Goal: Task Accomplishment & Management: Manage account settings

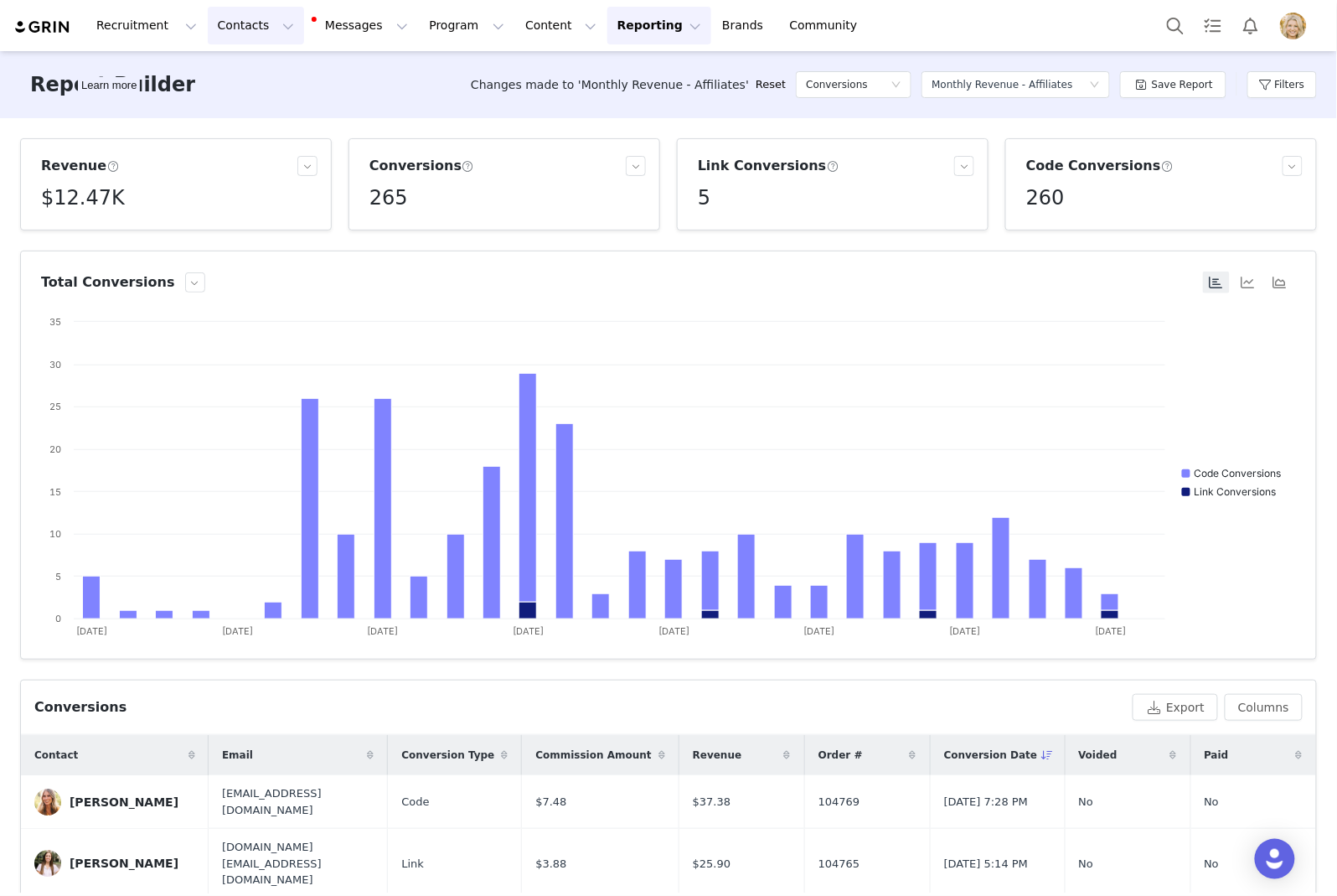
click at [233, 29] on button "Contacts Contacts" at bounding box center [256, 26] width 96 height 38
click at [239, 98] on p "Prospects" at bounding box center [237, 105] width 56 height 17
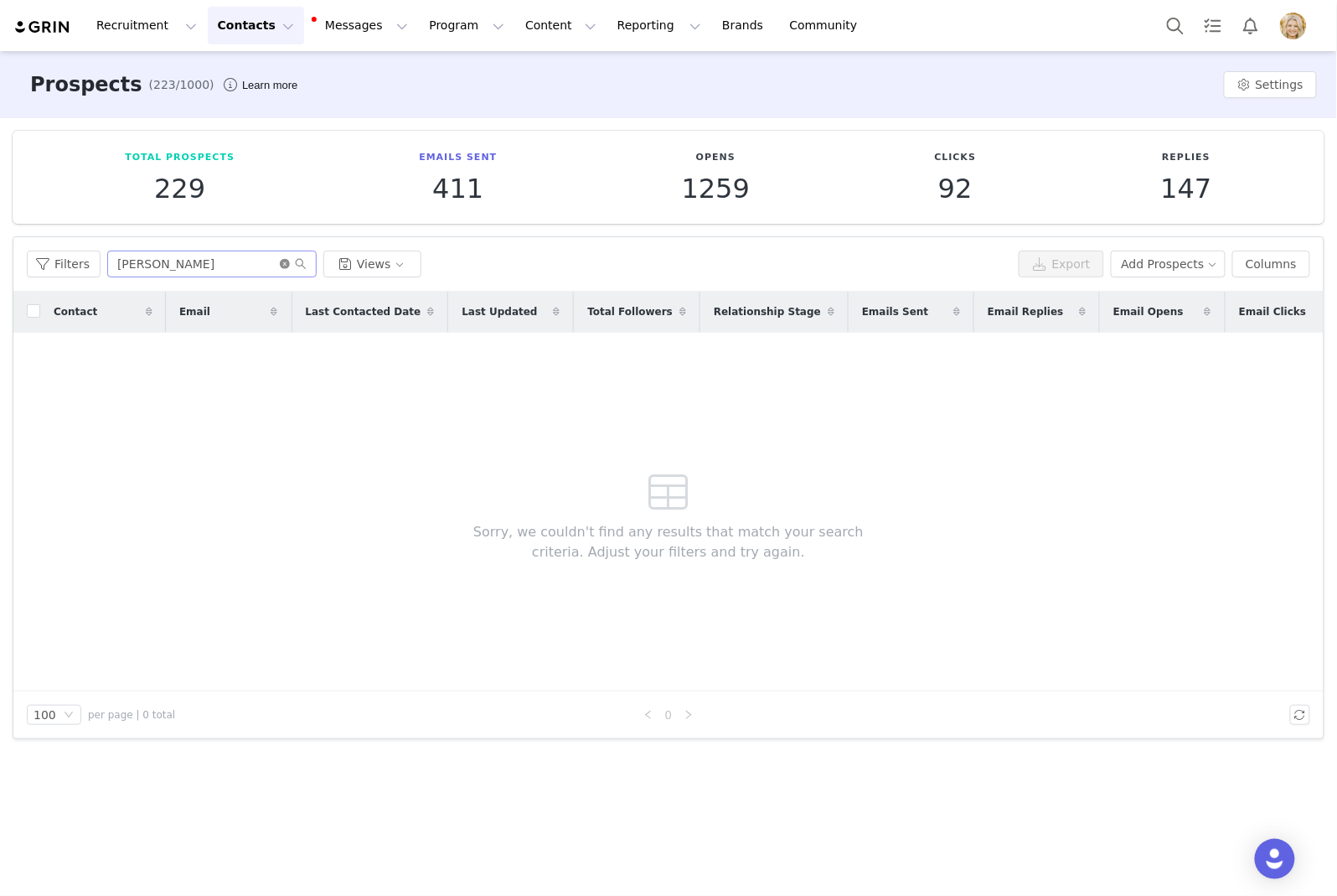
click at [281, 263] on icon "icon: close-circle" at bounding box center [285, 264] width 10 height 10
click at [217, 267] on input "text" at bounding box center [212, 263] width 210 height 27
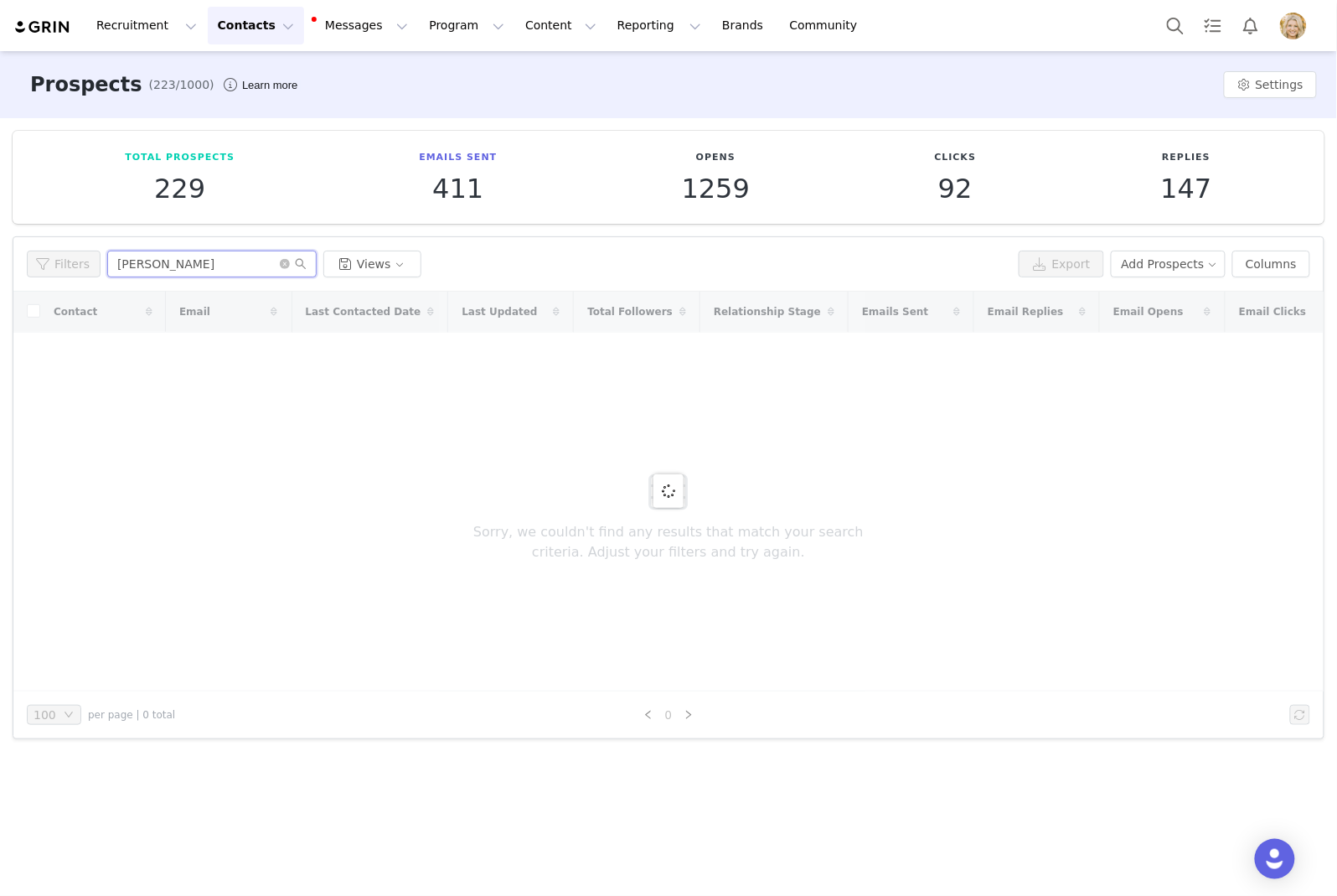
type input "nora"
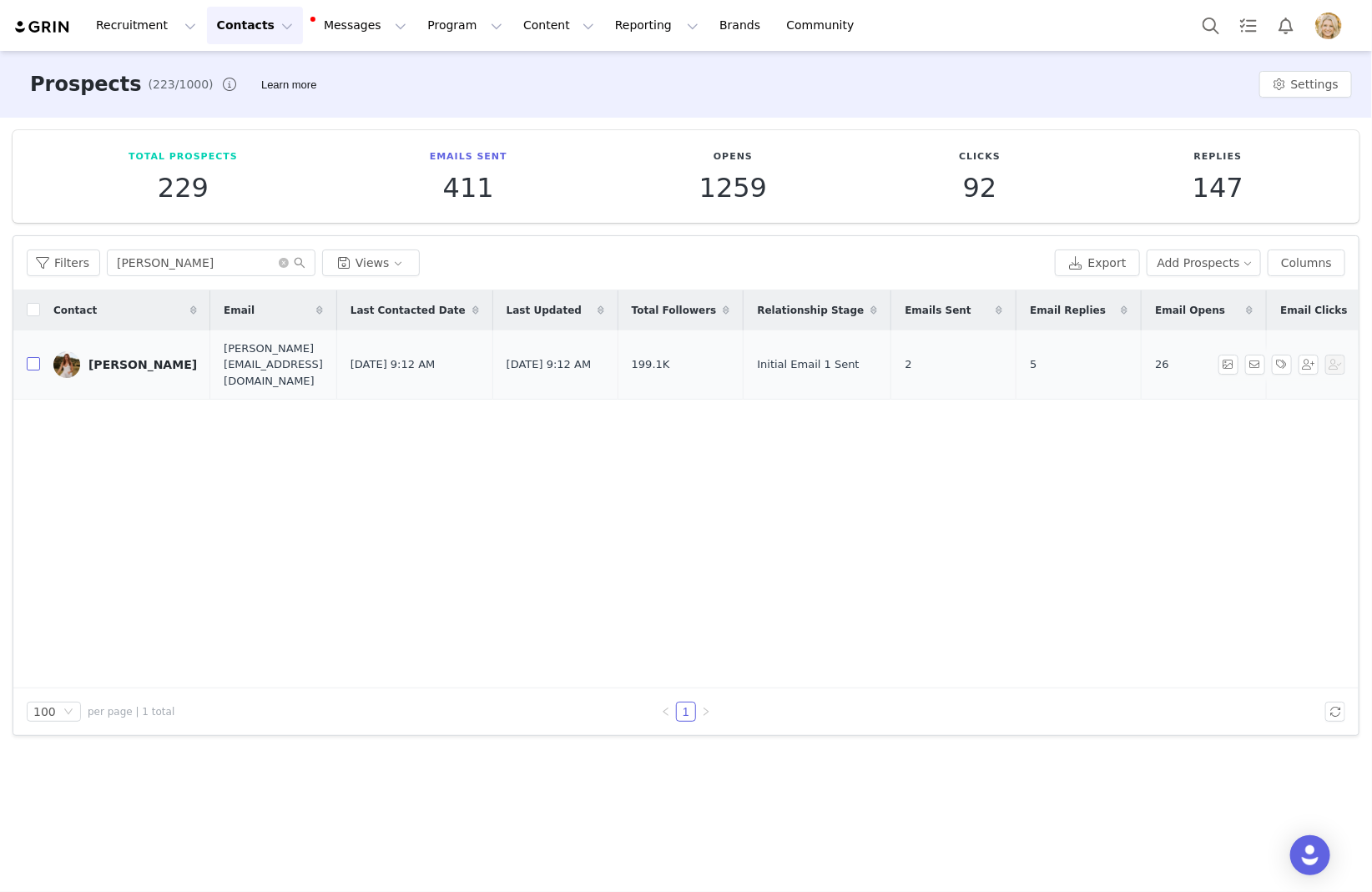
click at [33, 360] on input "checkbox" at bounding box center [33, 364] width 14 height 14
checkbox input "true"
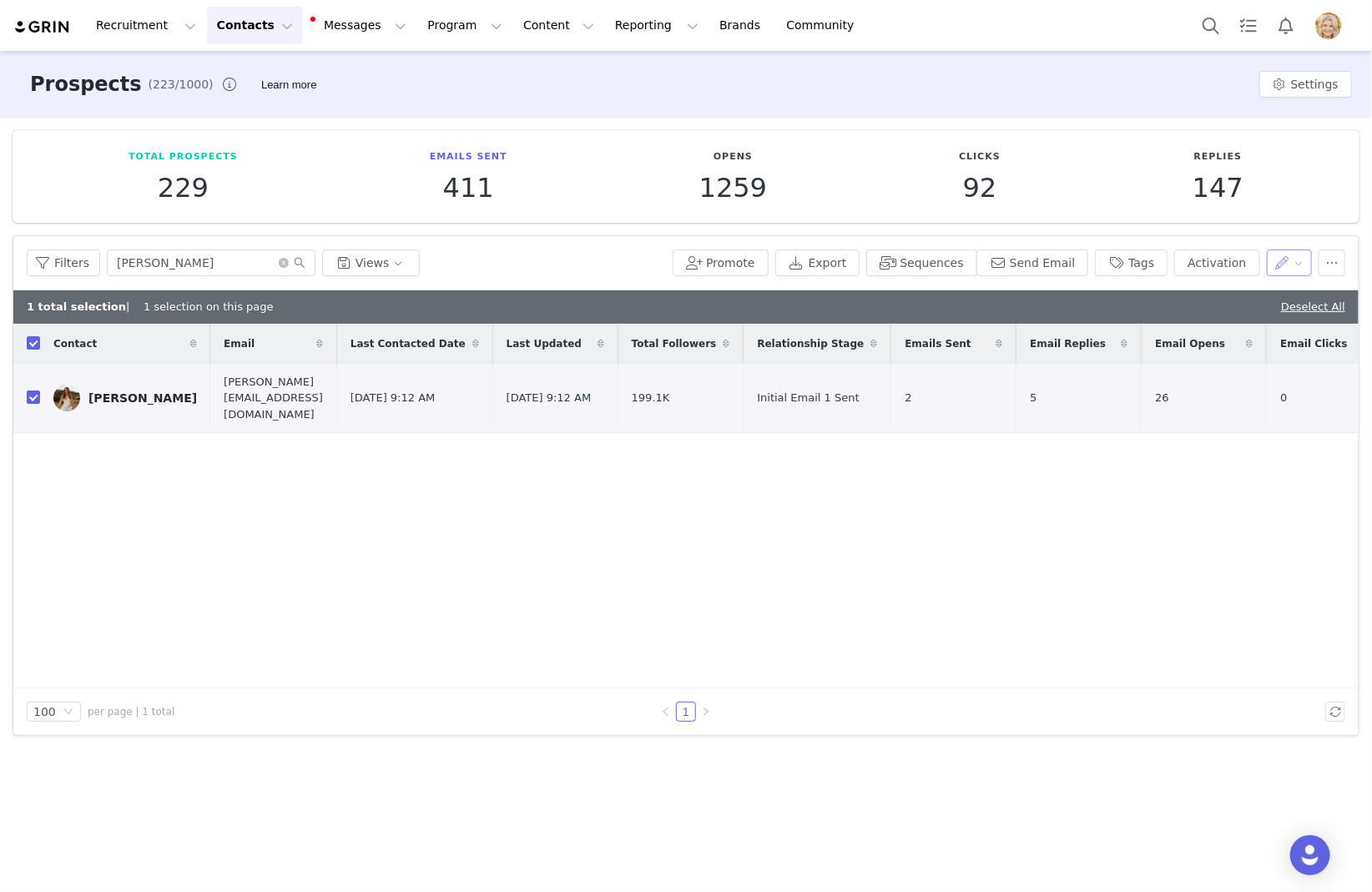
click at [1299, 261] on button "button" at bounding box center [1290, 262] width 46 height 27
click at [1233, 351] on span "Set Relationship Stage" at bounding box center [1247, 348] width 132 height 18
click at [1166, 327] on div "Search relationship stages" at bounding box center [1198, 323] width 155 height 16
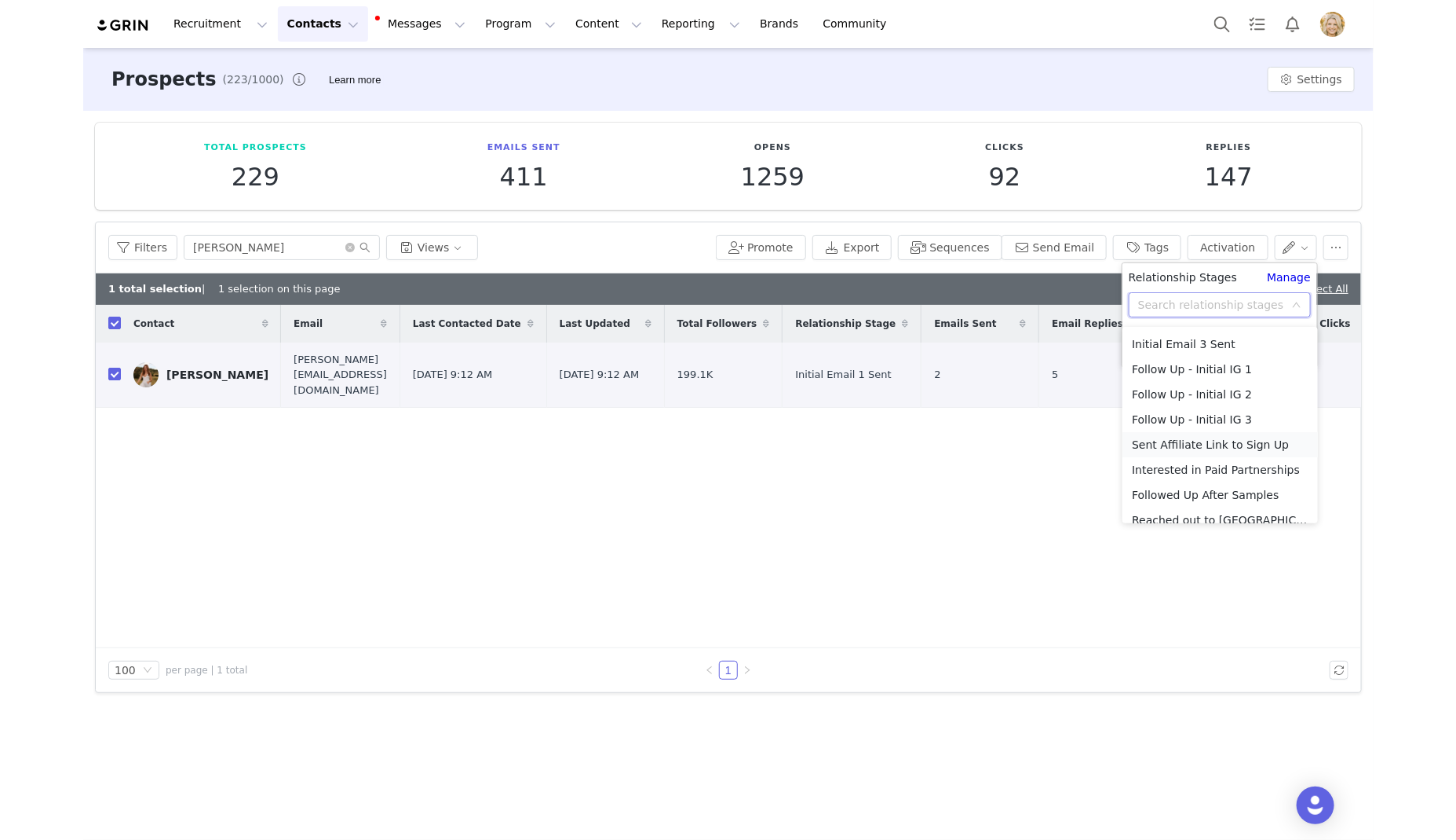
scroll to position [299, 0]
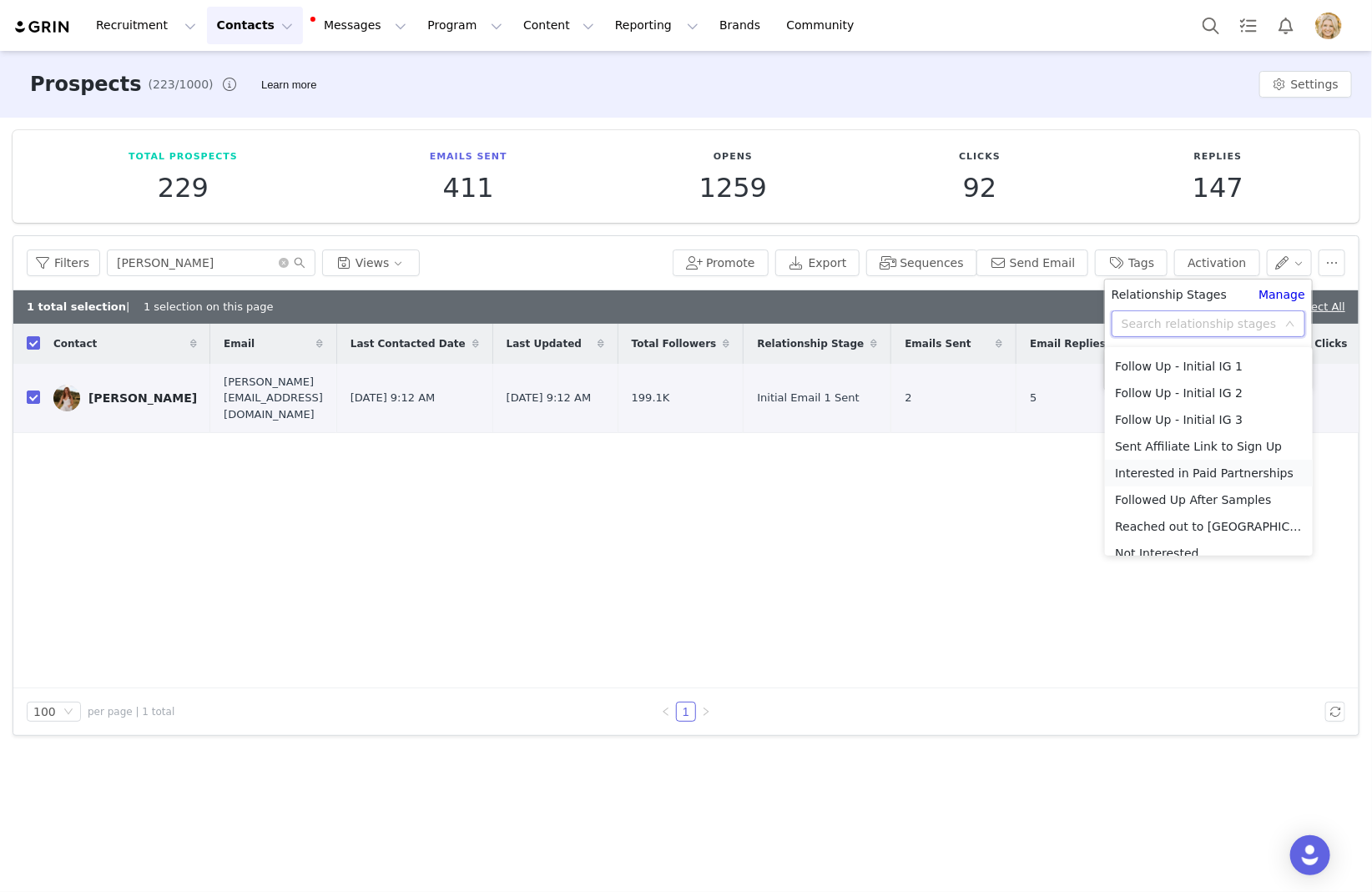
click at [1195, 469] on li "Interested in Paid Partnerships" at bounding box center [1208, 473] width 208 height 27
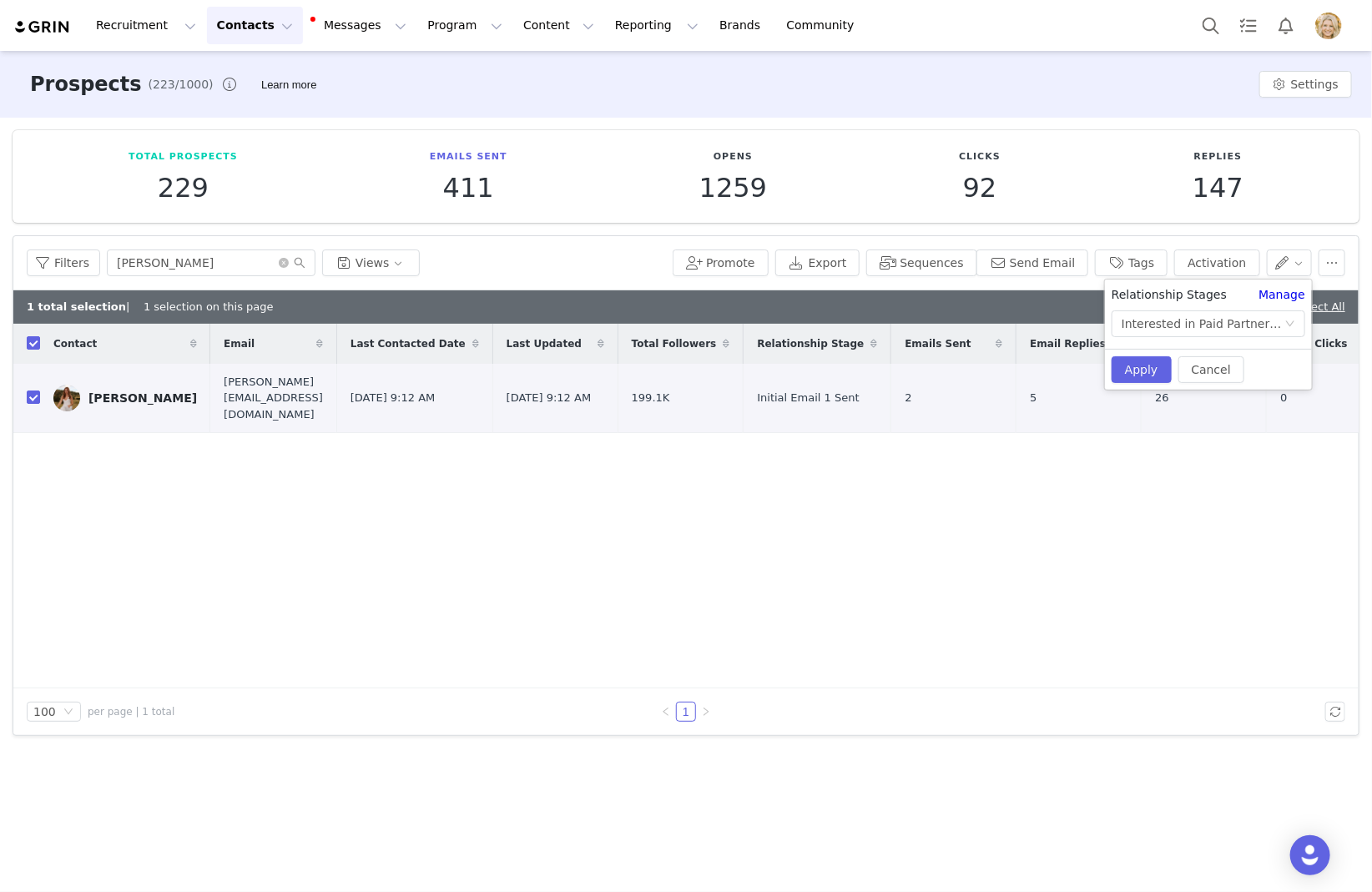
click at [1146, 381] on div "Cancel Apply" at bounding box center [1208, 369] width 207 height 41
click at [1138, 370] on button "Apply" at bounding box center [1142, 369] width 60 height 27
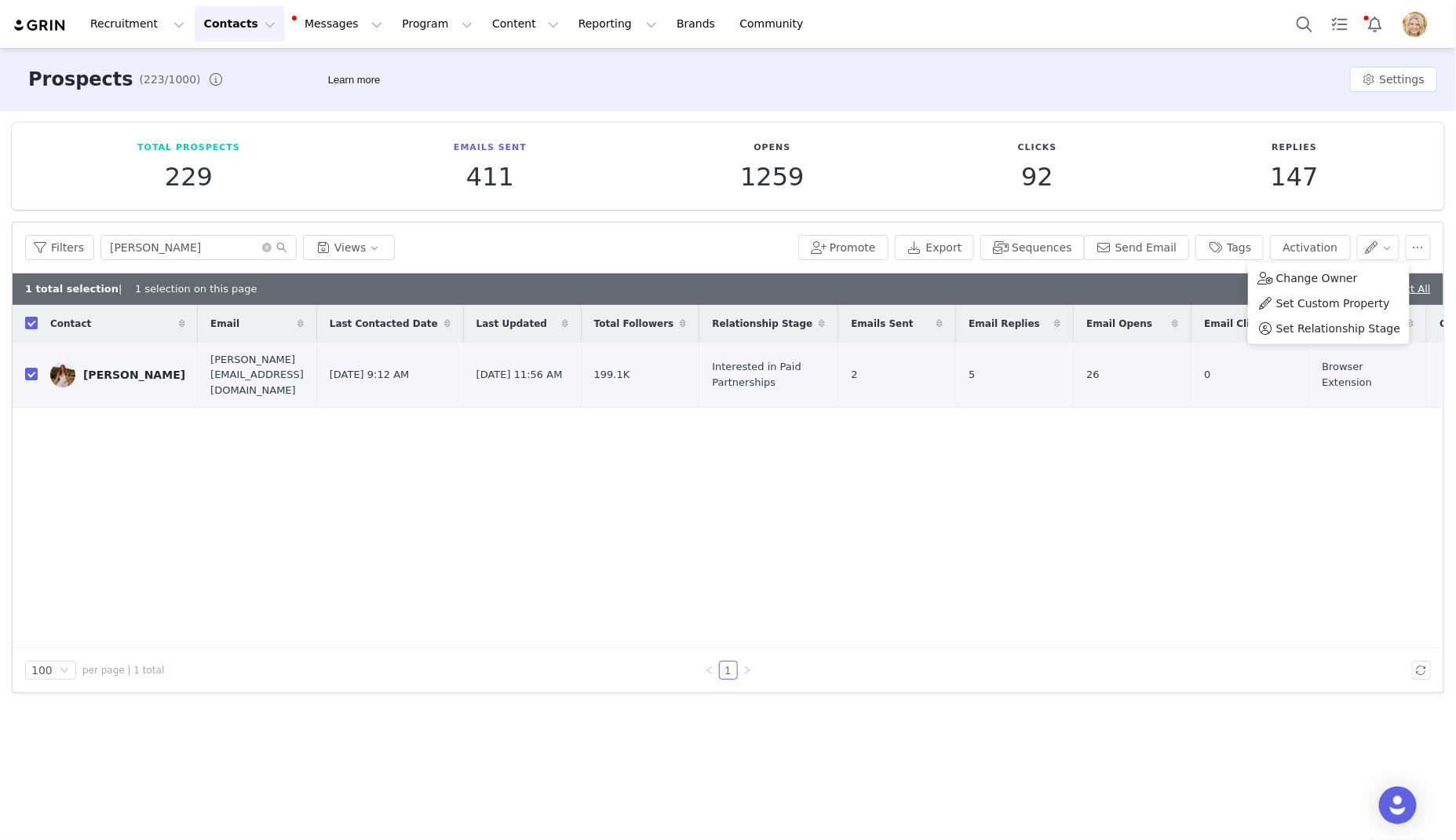
click at [854, 467] on div "Contact Email Last Contacted Date Last Updated Total Followers Relationship Sta…" at bounding box center [728, 476] width 1431 height 343
click at [34, 318] on input "checkbox" at bounding box center [31, 323] width 13 height 13
checkbox input "false"
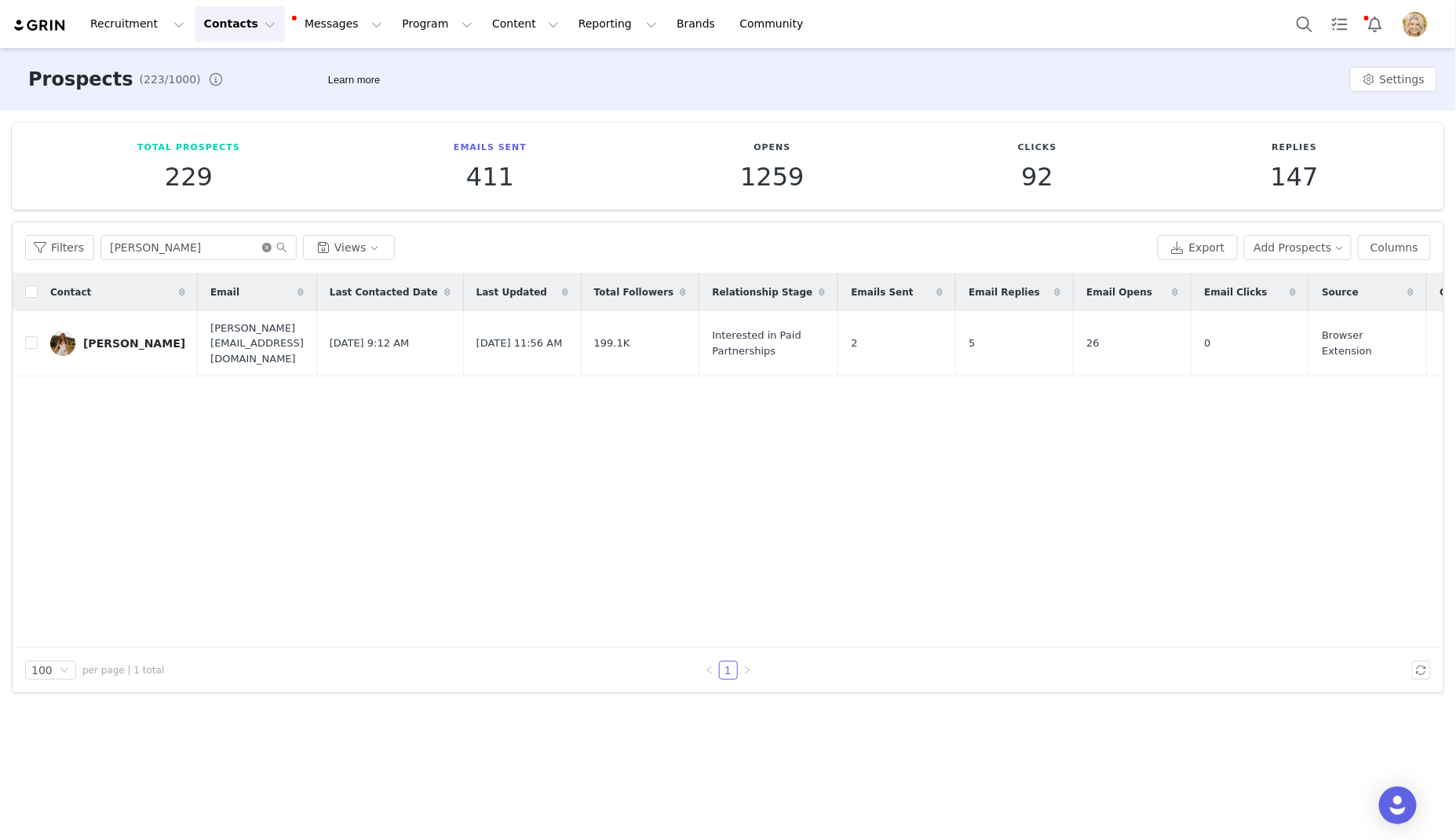
click at [266, 249] on icon "icon: close-circle" at bounding box center [267, 247] width 10 height 10
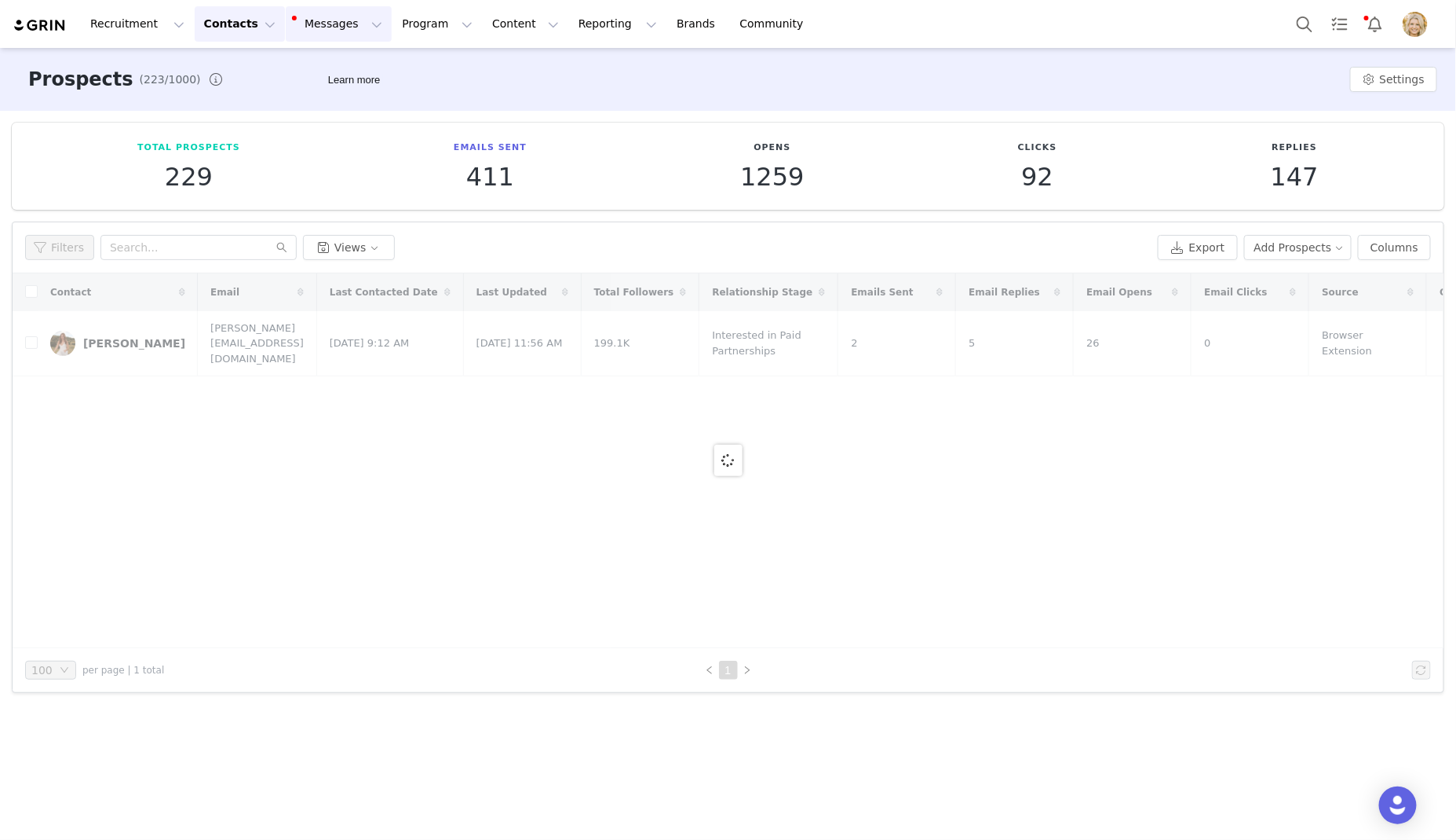
click at [333, 27] on button "Messages Messages" at bounding box center [339, 24] width 106 height 35
click at [318, 77] on link "Dashboard" at bounding box center [330, 69] width 124 height 29
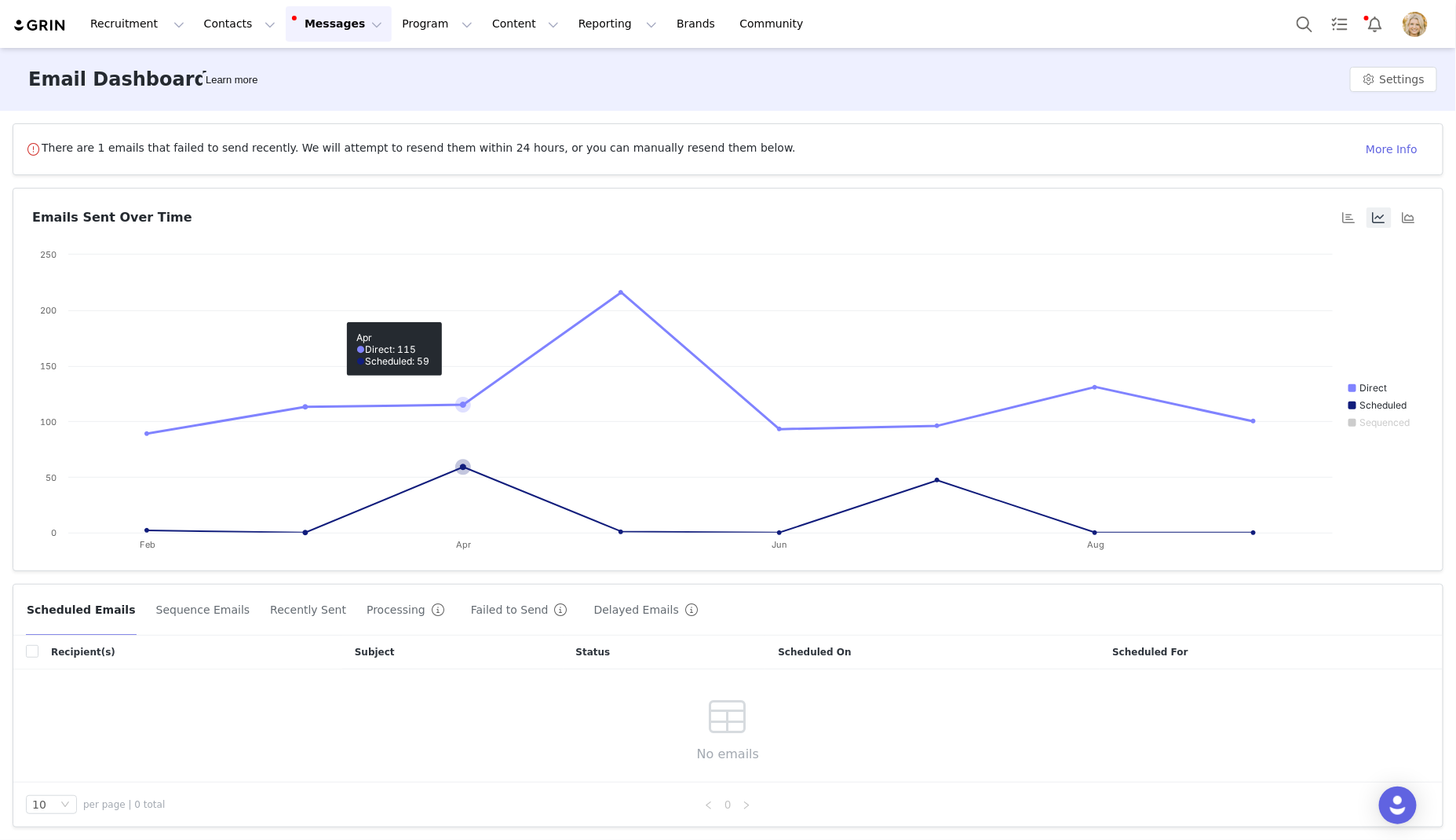
scroll to position [12, 0]
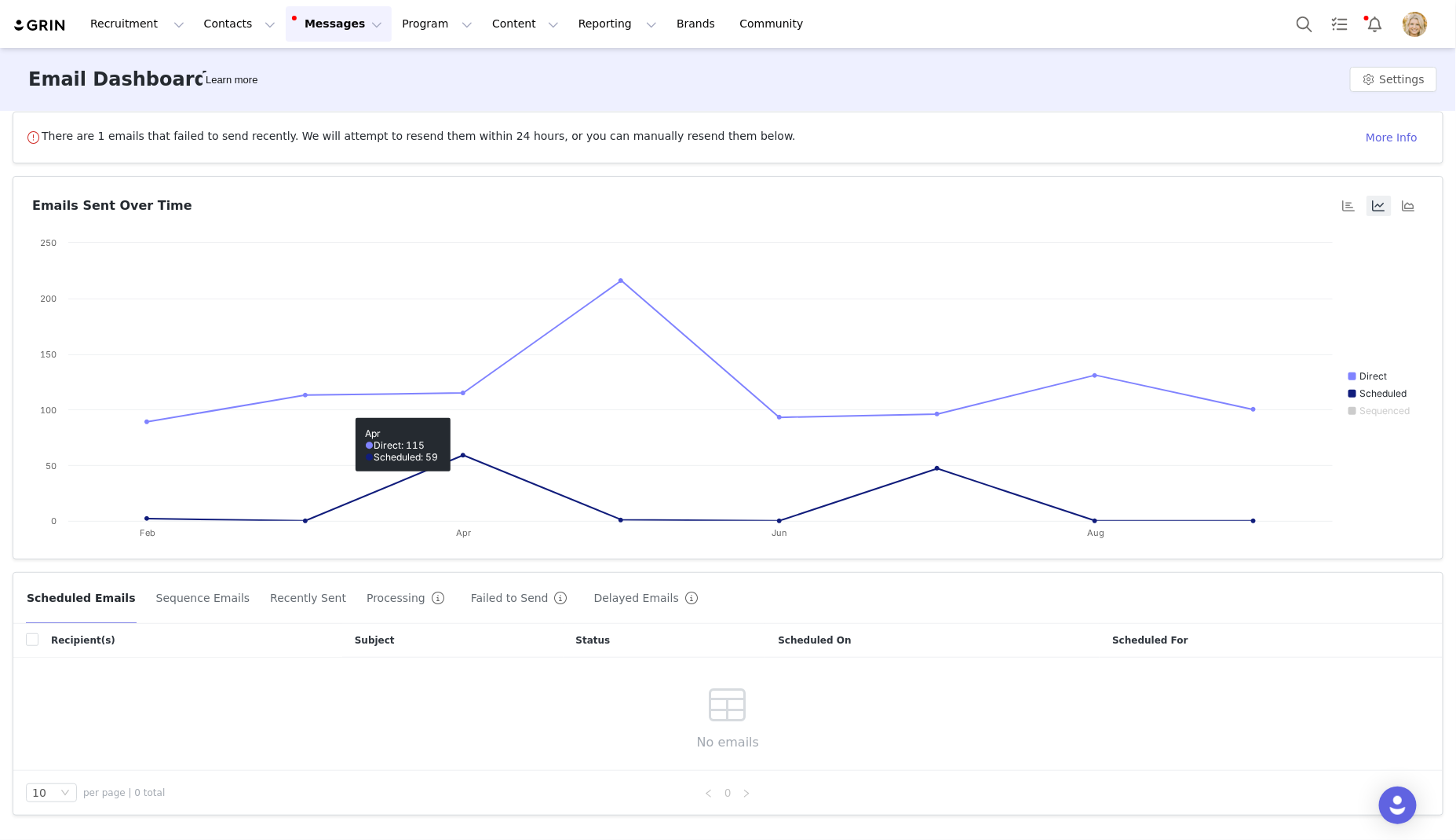
click at [481, 601] on button "Failed to Send" at bounding box center [523, 597] width 105 height 25
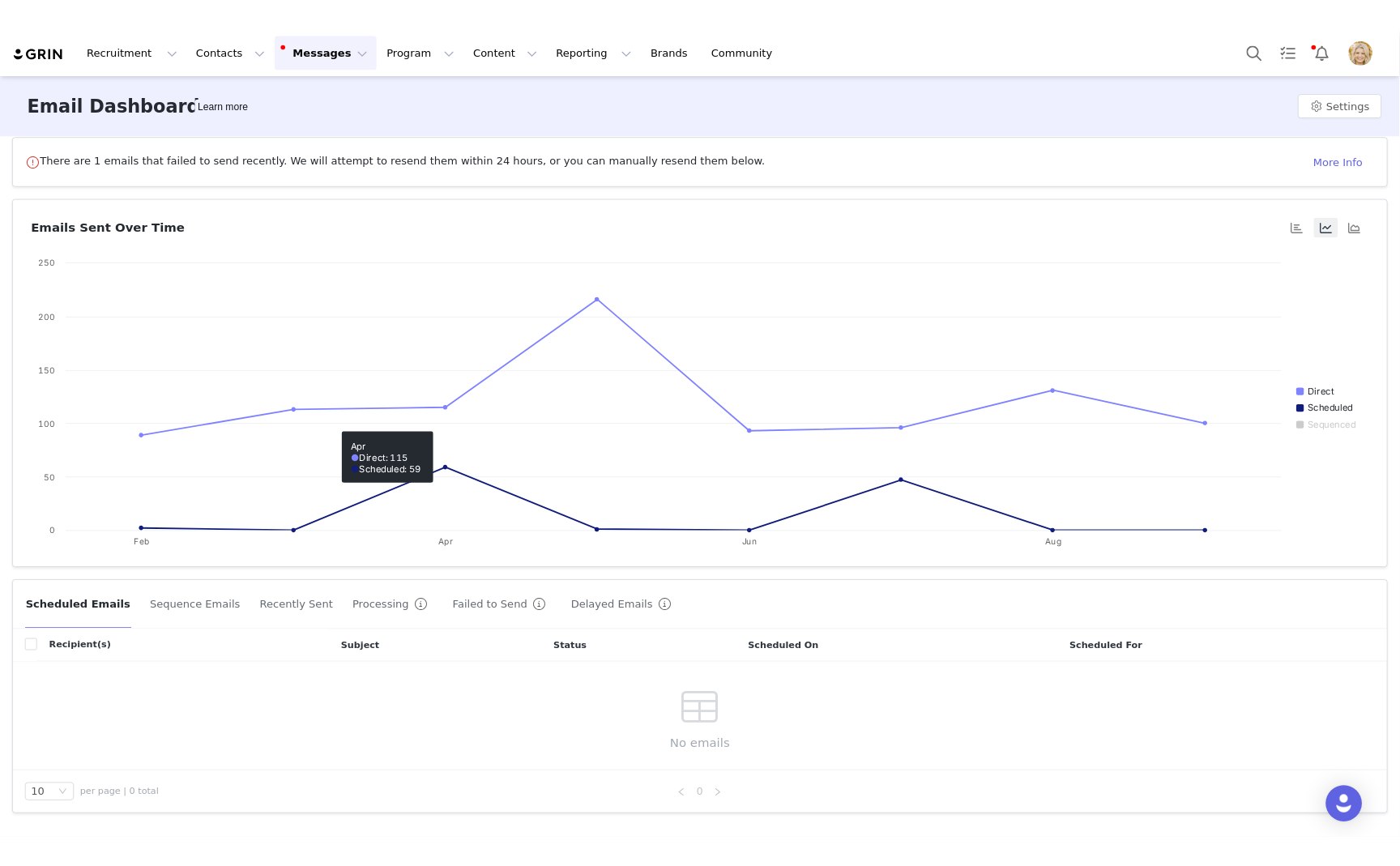
scroll to position [0, 0]
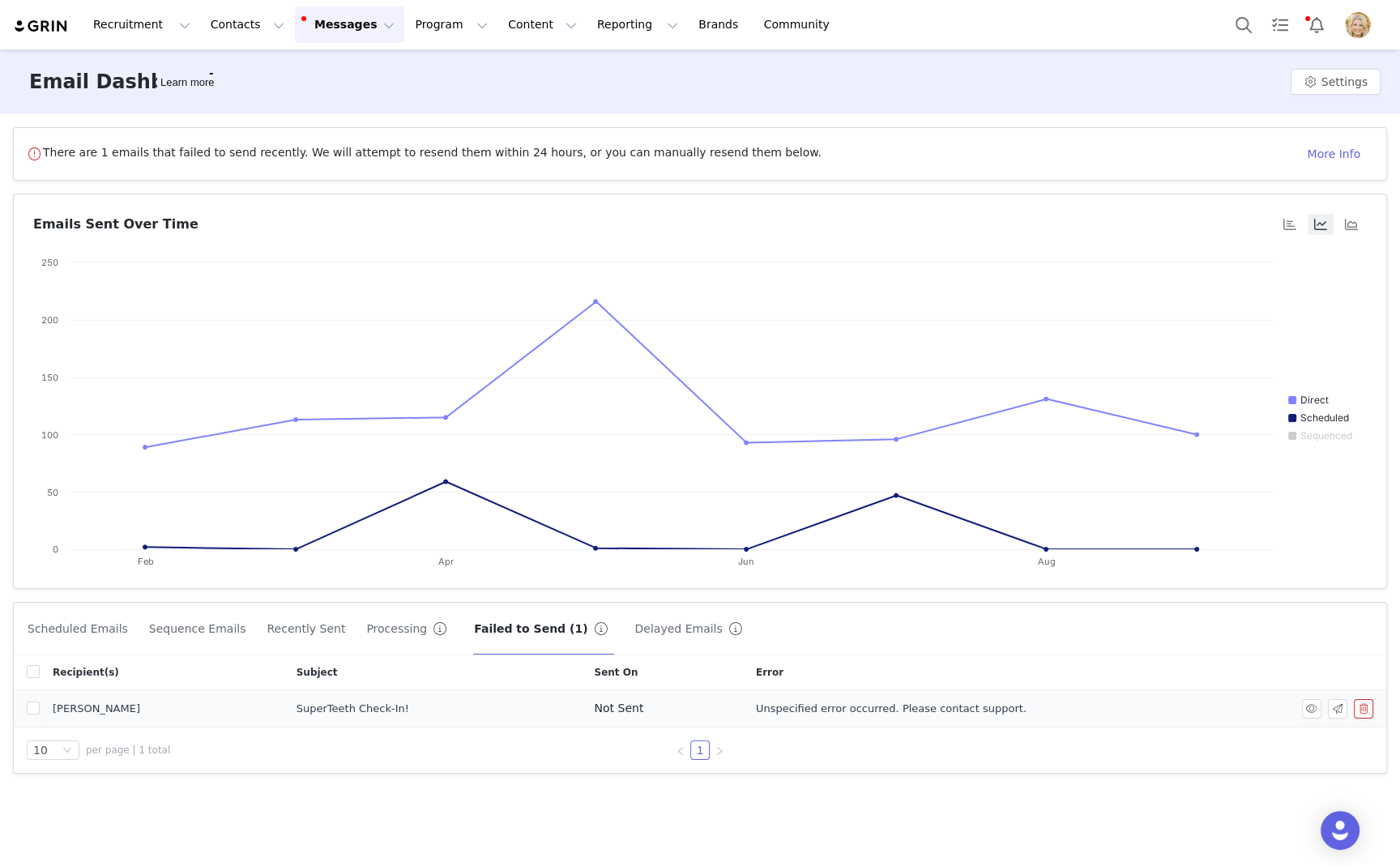
click at [818, 703] on span "Unspecified error occurred. Please contact support." at bounding box center [890, 708] width 270 height 16
click at [1306, 706] on button "button" at bounding box center [1311, 708] width 19 height 19
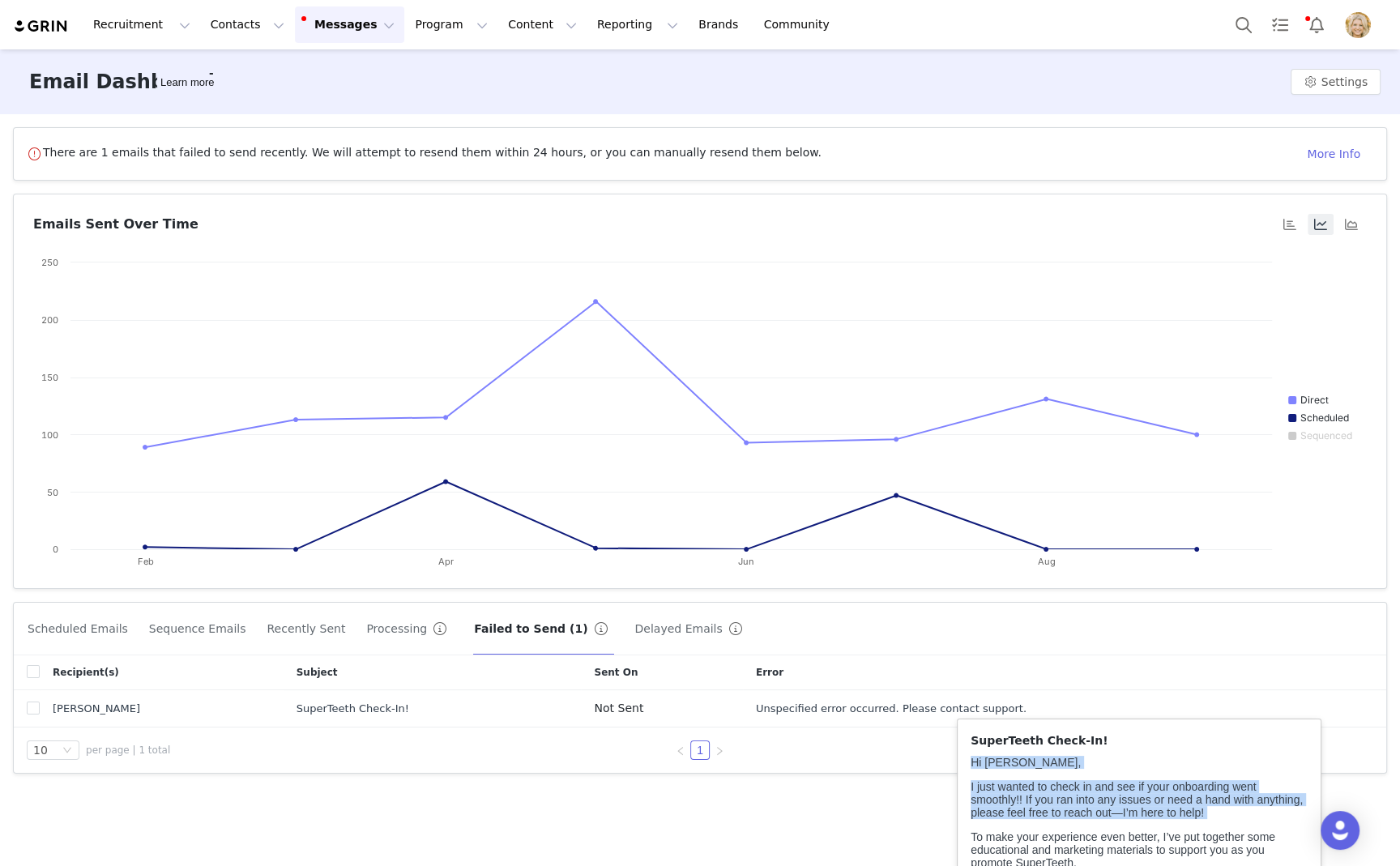
drag, startPoint x: 969, startPoint y: 764, endPoint x: 1136, endPoint y: 830, distance: 179.6
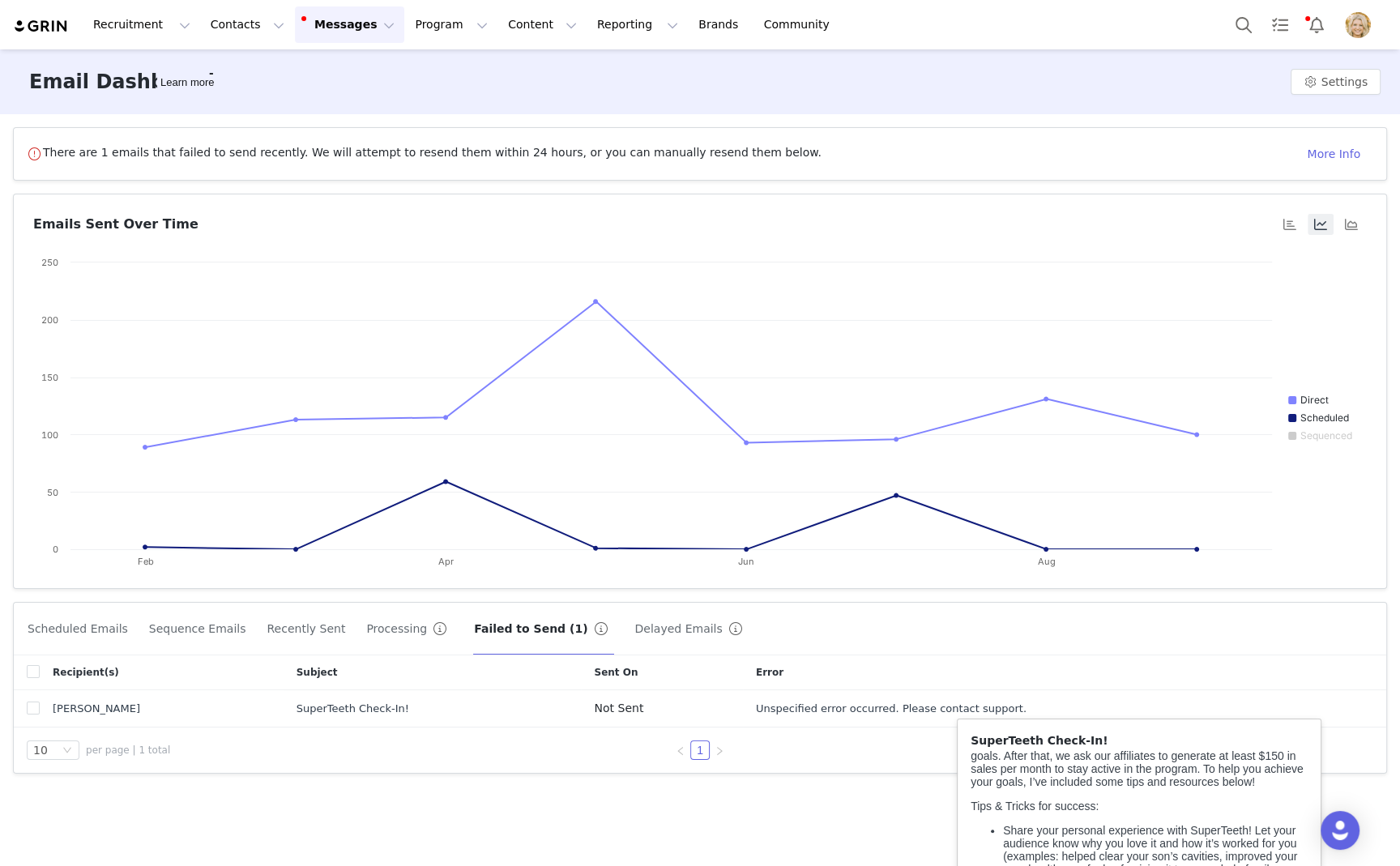
scroll to position [357, 0]
click at [1127, 824] on p "Share your personal experience with SuperTeeth! Let your audience know why you …" at bounding box center [1155, 856] width 304 height 65
click at [1106, 824] on p "Share your personal experience with SuperTeeth! Let your audience know why you …" at bounding box center [1155, 856] width 304 height 65
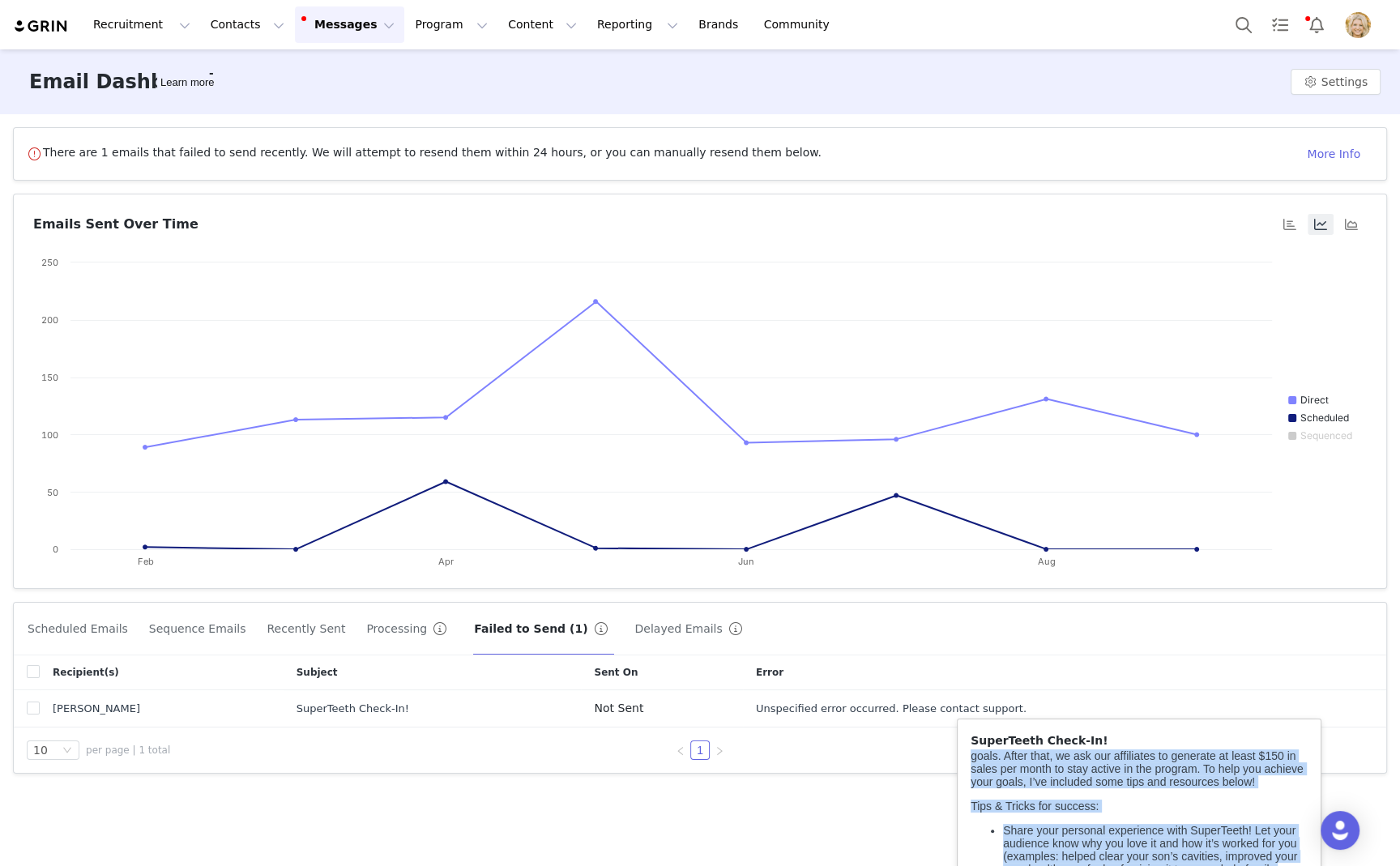
copy body "Hi Sarah, I just wanted to check in and see if your onboarding went smoothly!! …"
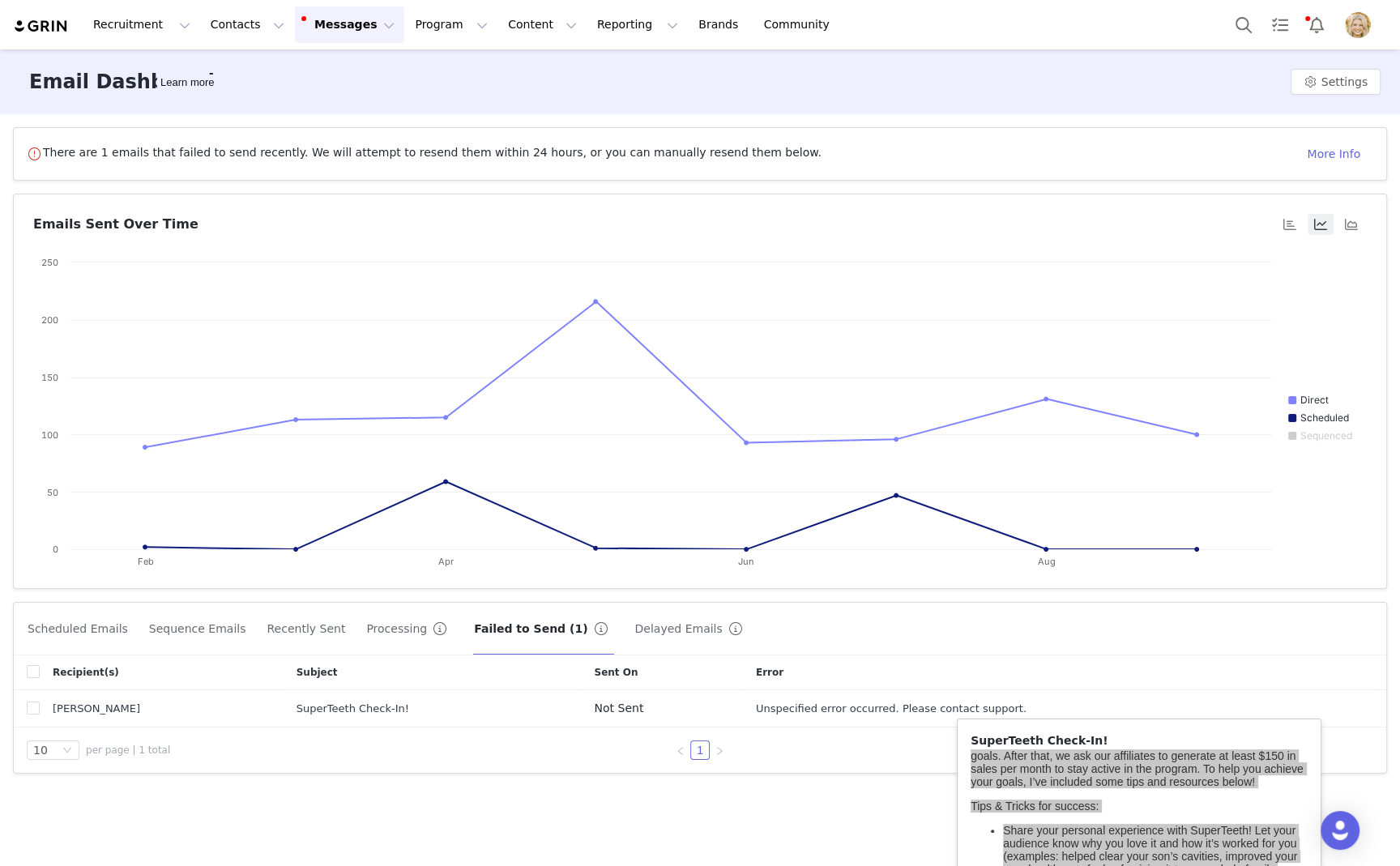
click at [1258, 677] on body "Recruitment Recruitment Creator Search Curated Lists Landing Pages Web Extensio…" at bounding box center [700, 433] width 1400 height 866
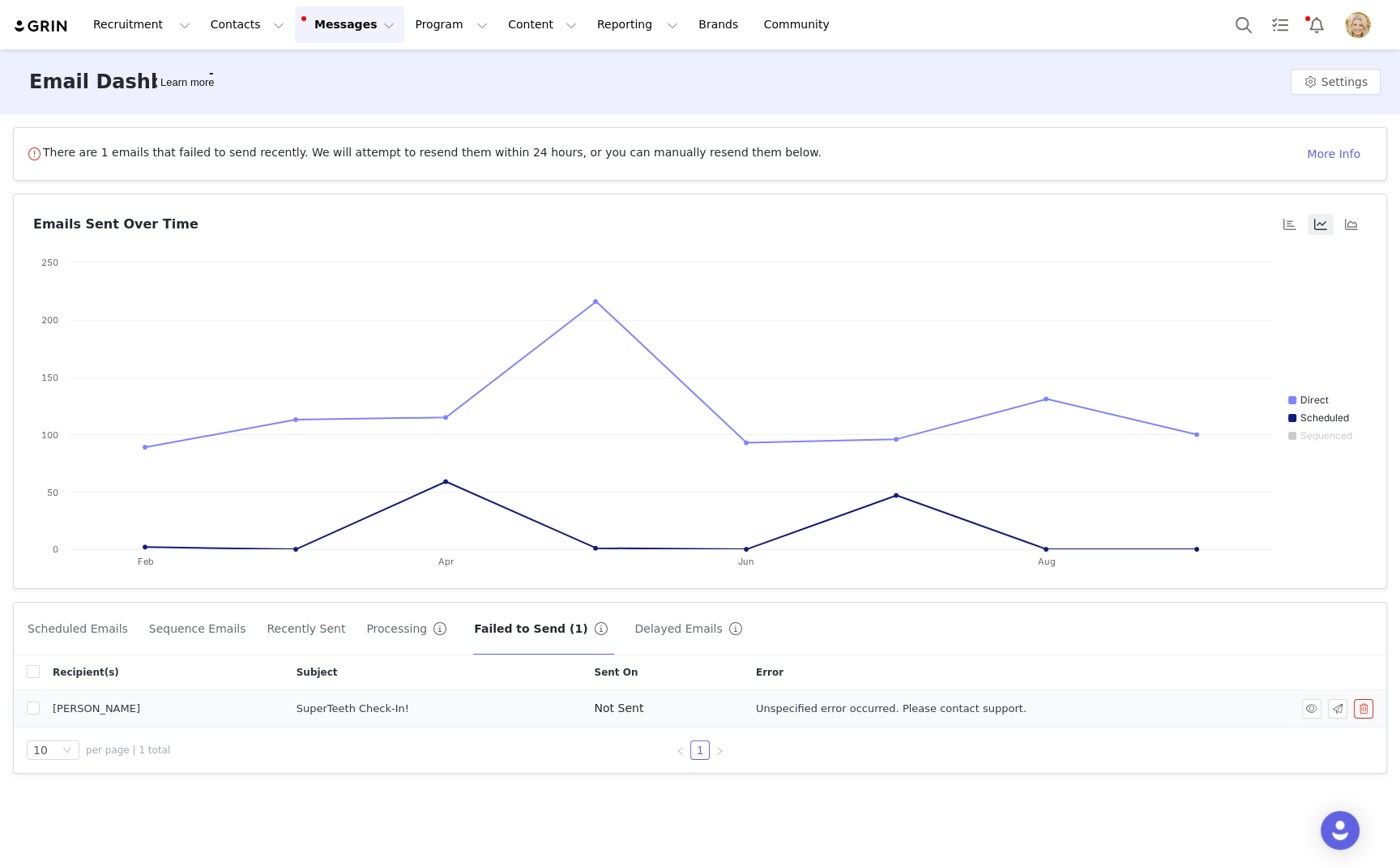
scroll to position [0, 0]
click at [1357, 705] on button "button" at bounding box center [1363, 708] width 19 height 19
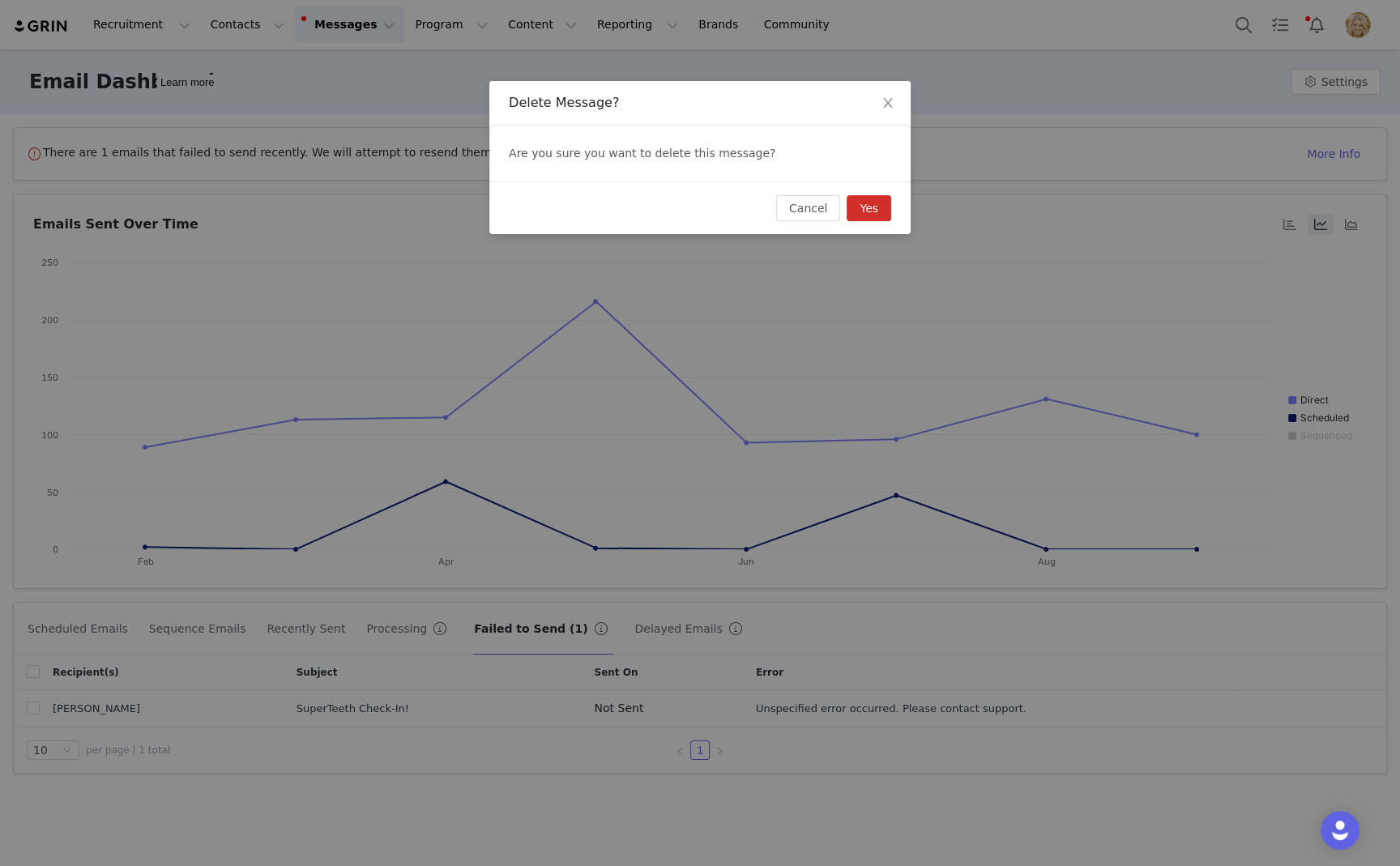
click at [872, 204] on button "Yes" at bounding box center [869, 208] width 45 height 26
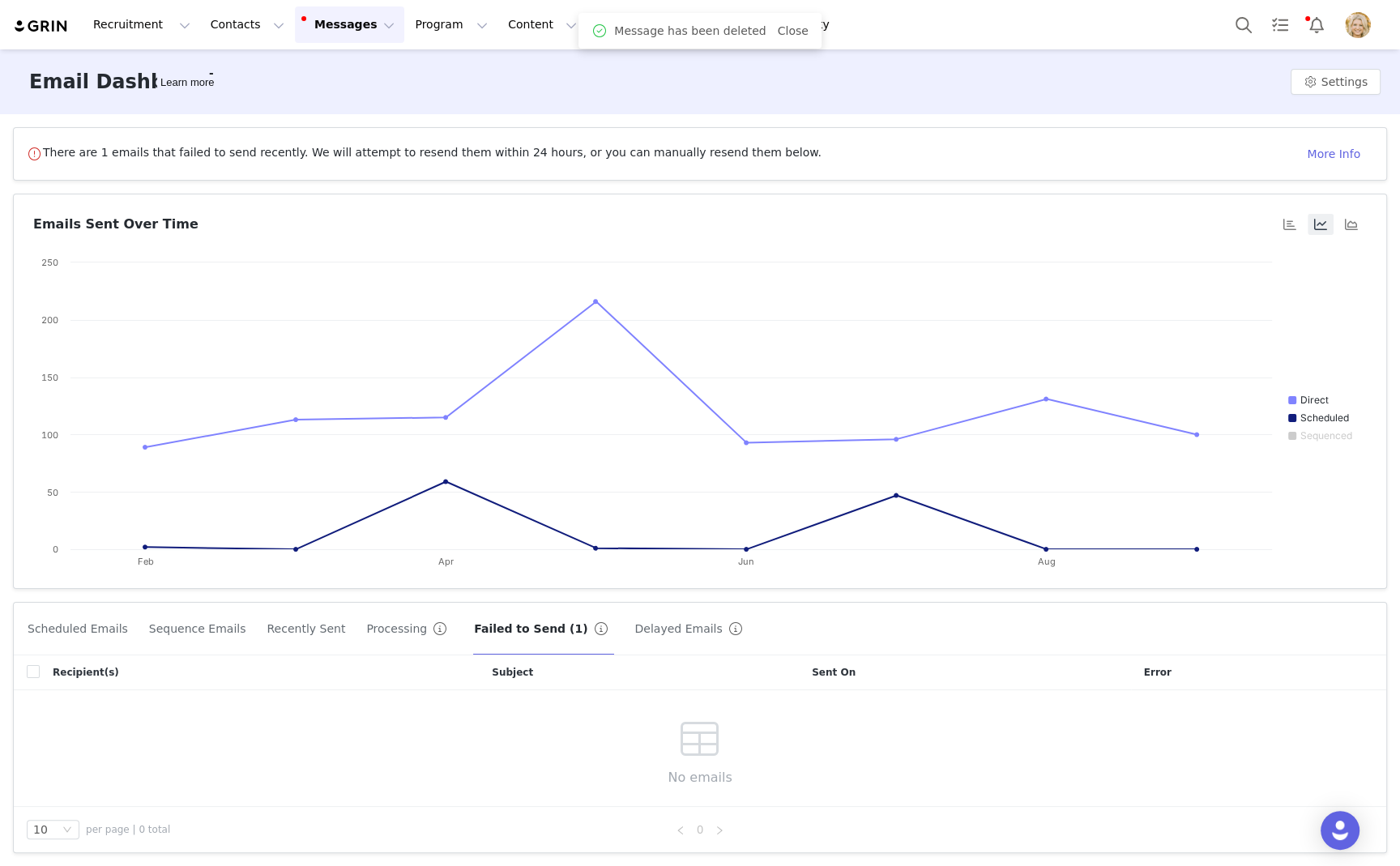
click at [266, 627] on button "Recently Sent" at bounding box center [306, 627] width 80 height 26
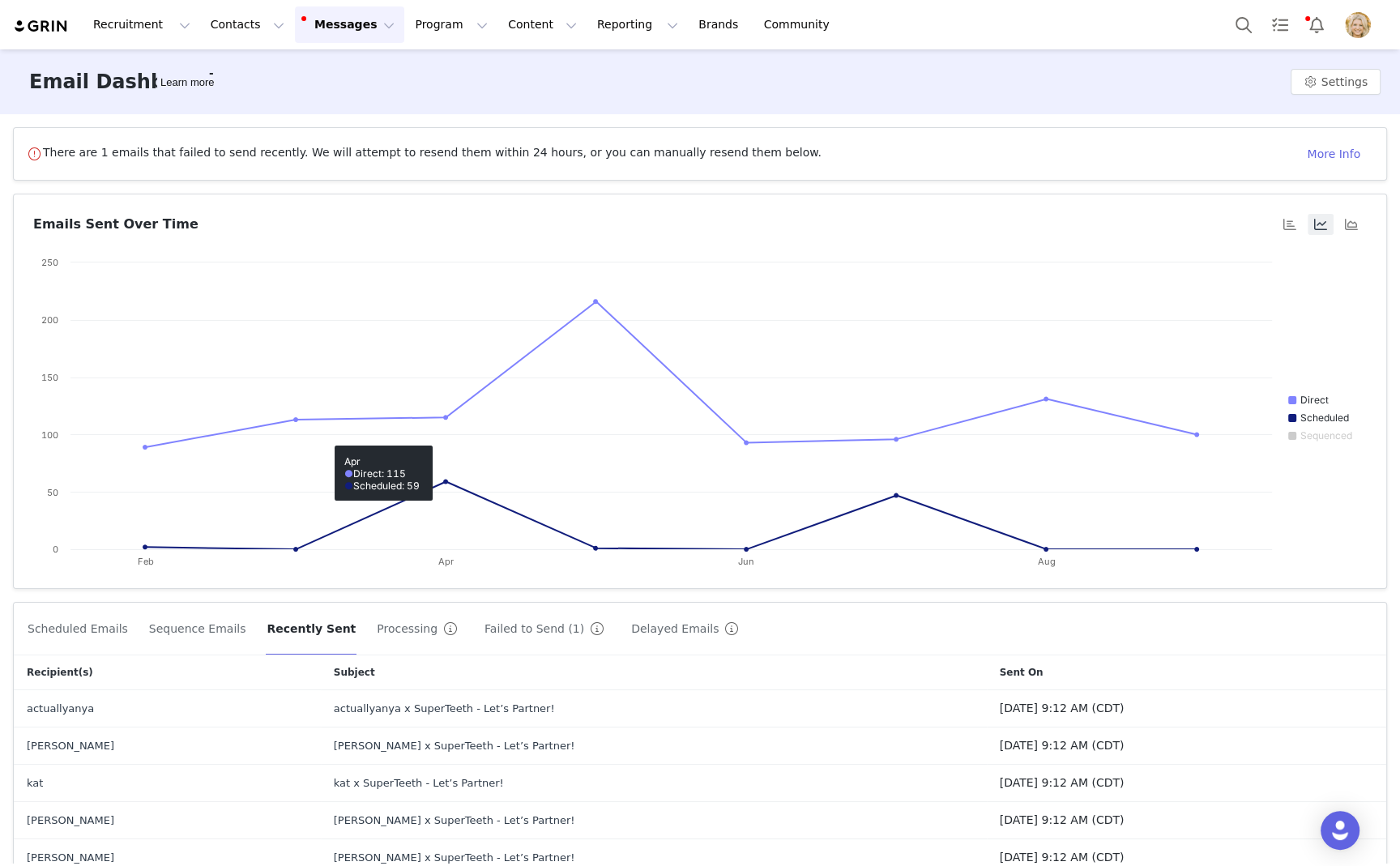
click at [508, 623] on button "Failed to Send (1)" at bounding box center [547, 627] width 127 height 26
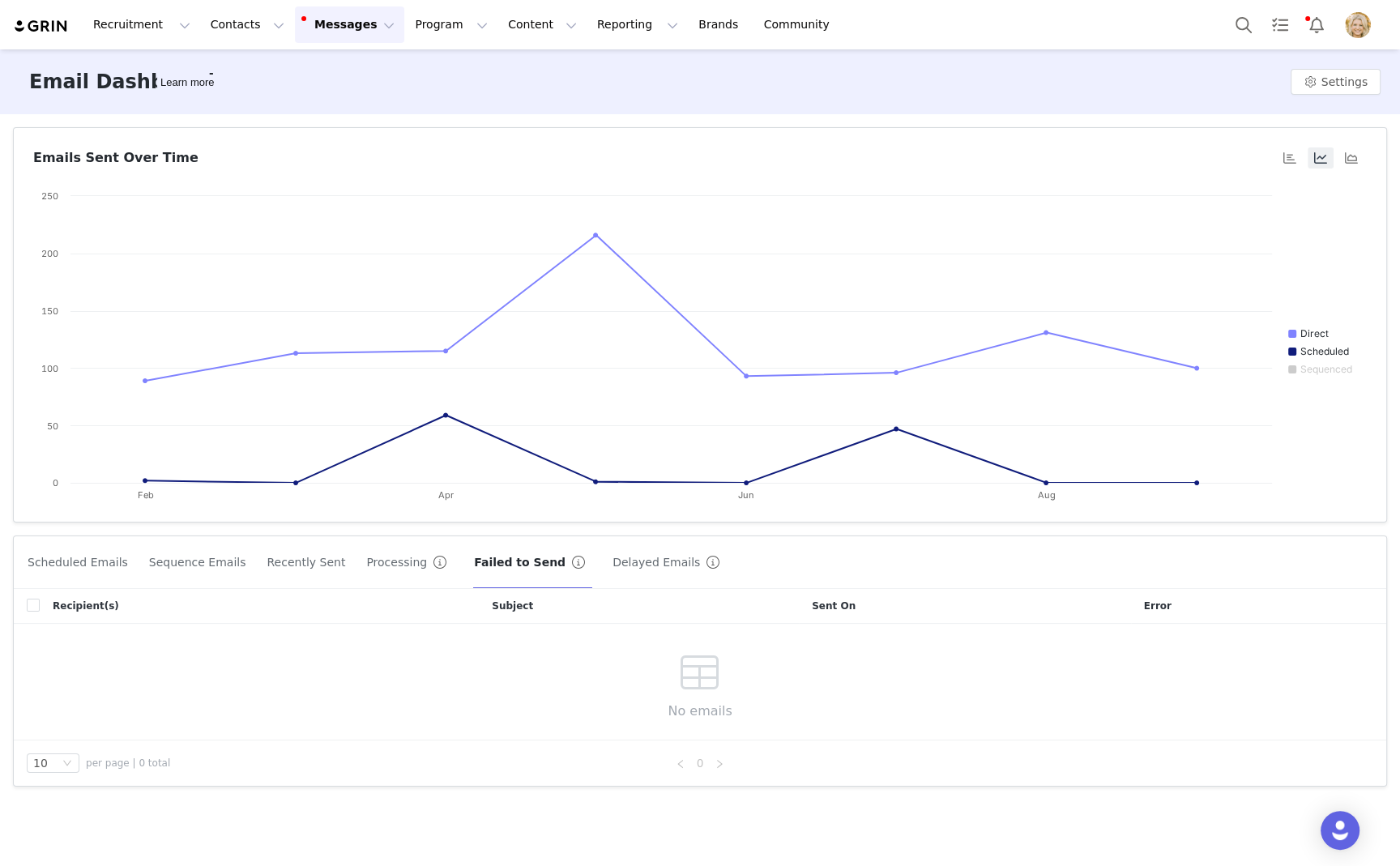
click at [377, 561] on button "Processing" at bounding box center [409, 562] width 88 height 26
click at [274, 567] on button "Recently Sent" at bounding box center [306, 562] width 80 height 26
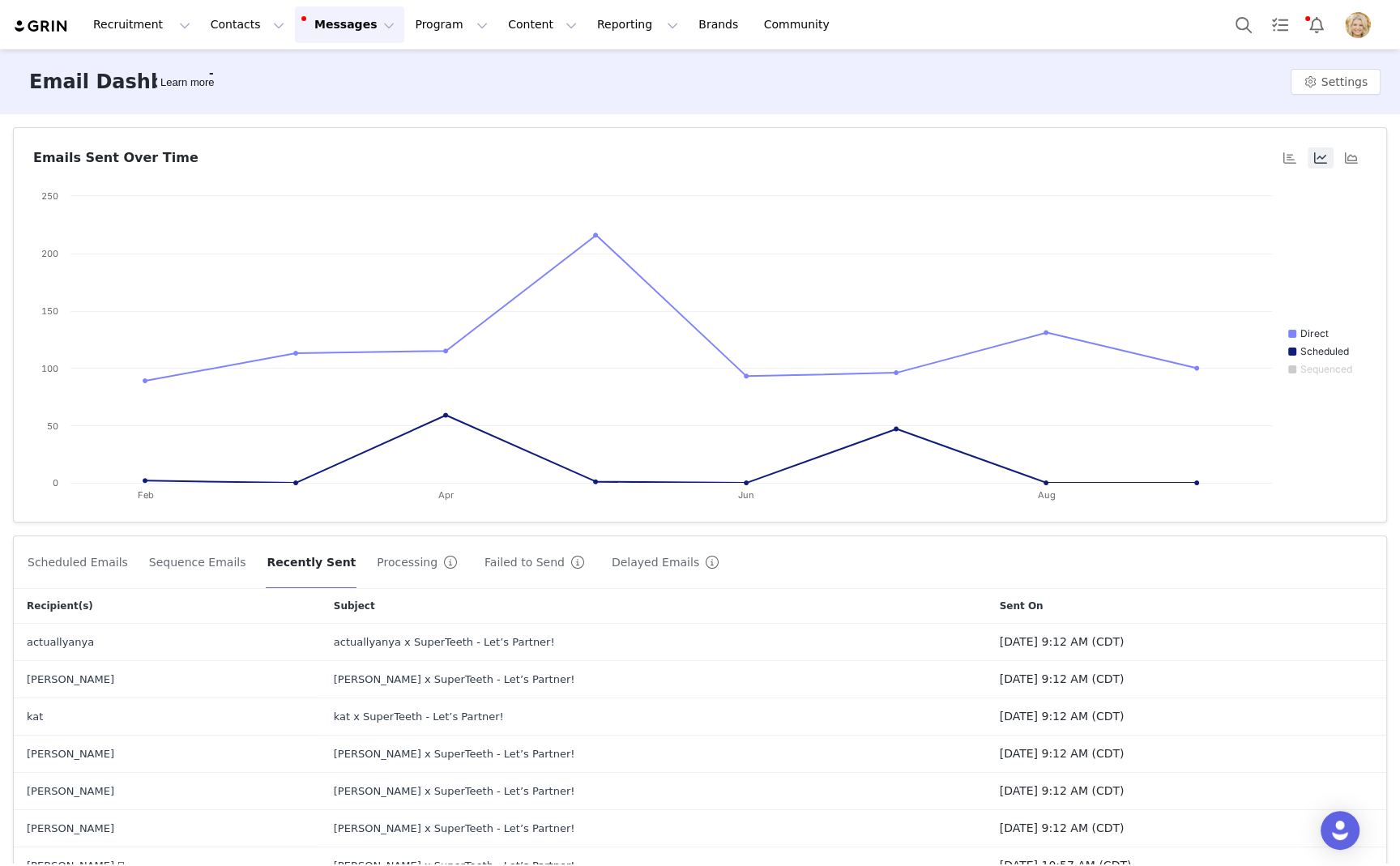
click at [1044, 34] on div "Recruitment Recruitment Creator Search Curated Lists Landing Pages Web Extensio…" at bounding box center [700, 24] width 1400 height 49
click at [598, 28] on button "Reporting Reporting" at bounding box center [637, 25] width 101 height 37
click at [608, 101] on p "Report Builder" at bounding box center [599, 101] width 81 height 17
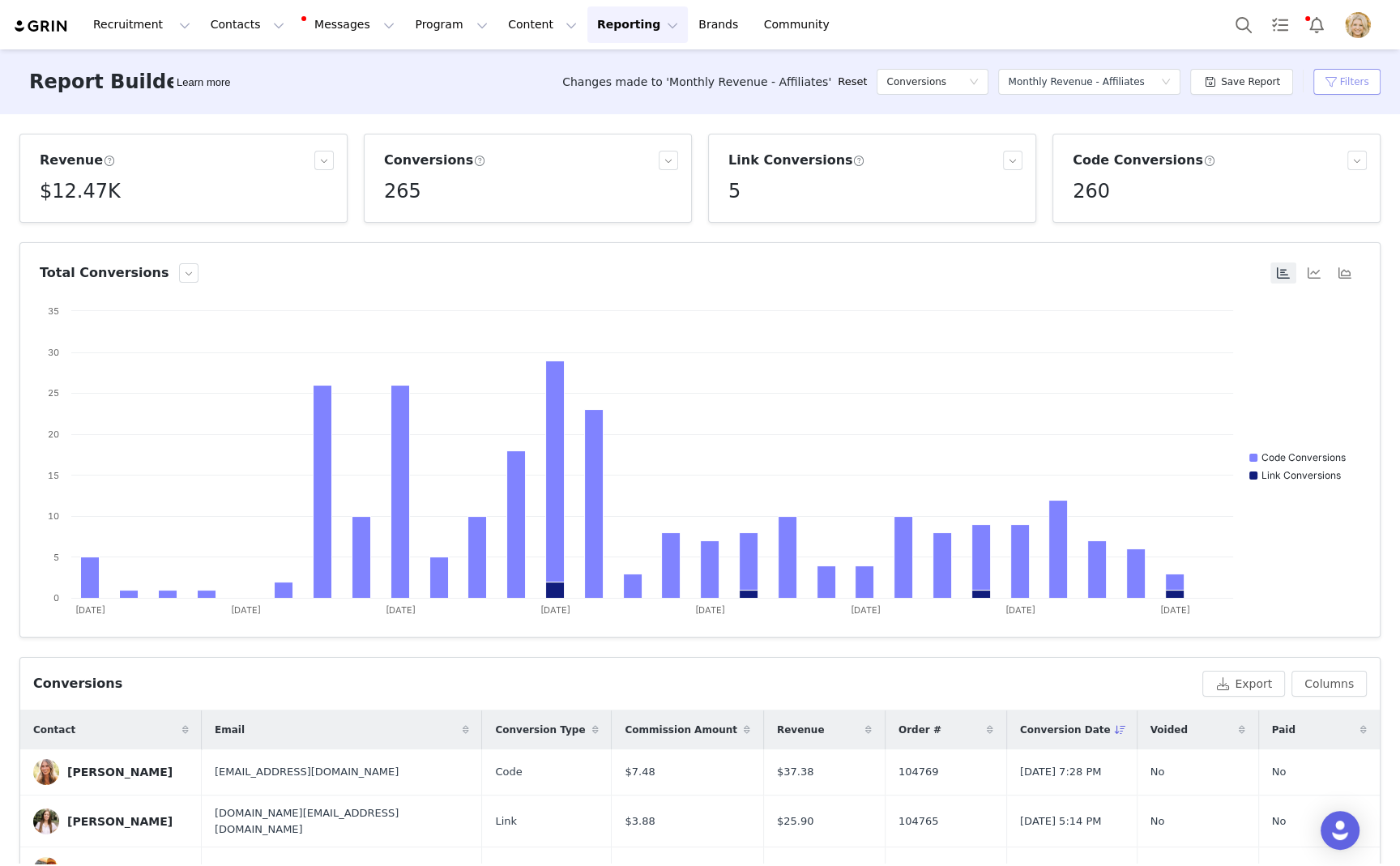
click at [1367, 81] on button "Filters" at bounding box center [1346, 81] width 67 height 26
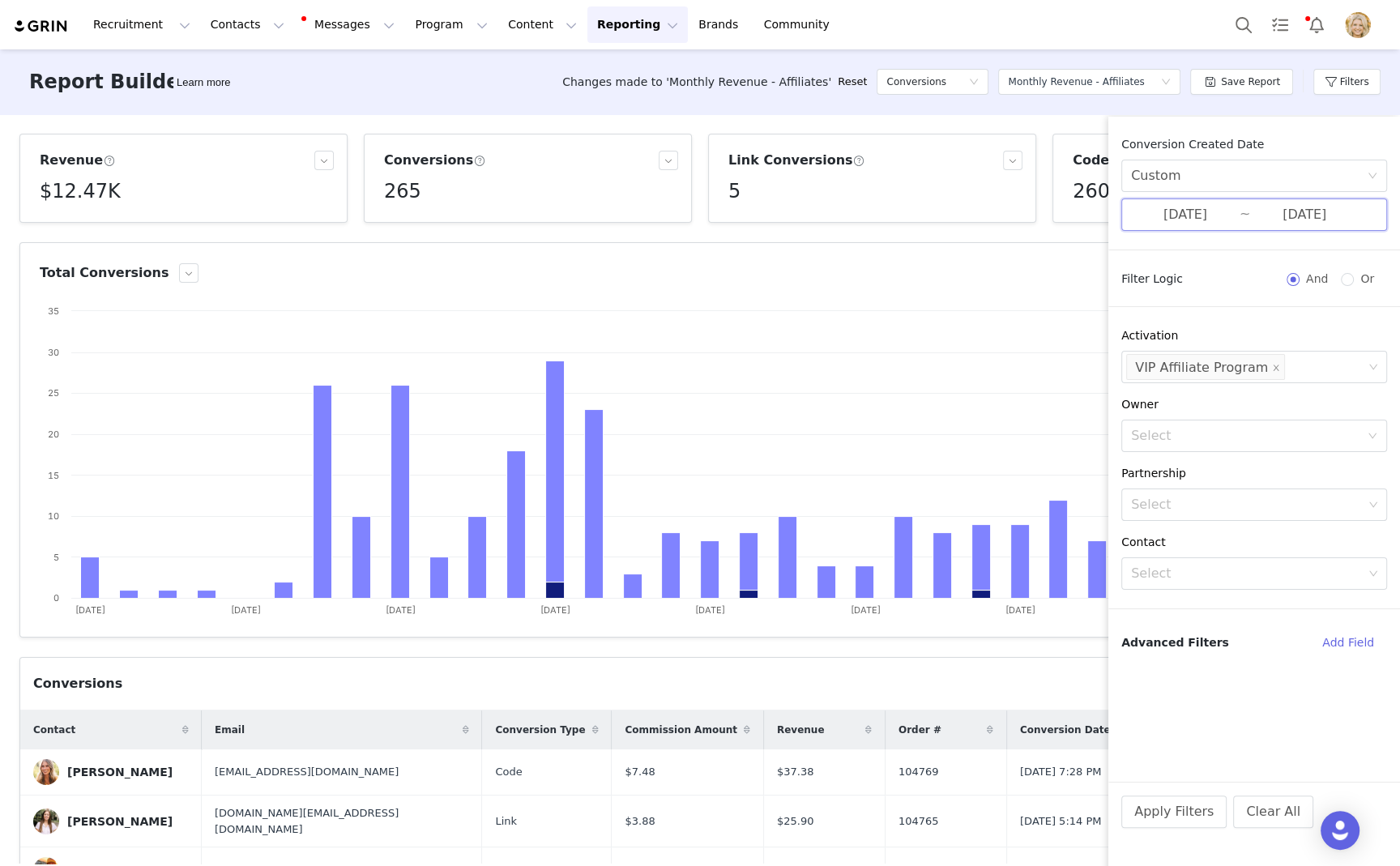
click at [1219, 227] on span "09/01/2025 ~ 09/30/2025" at bounding box center [1254, 214] width 266 height 32
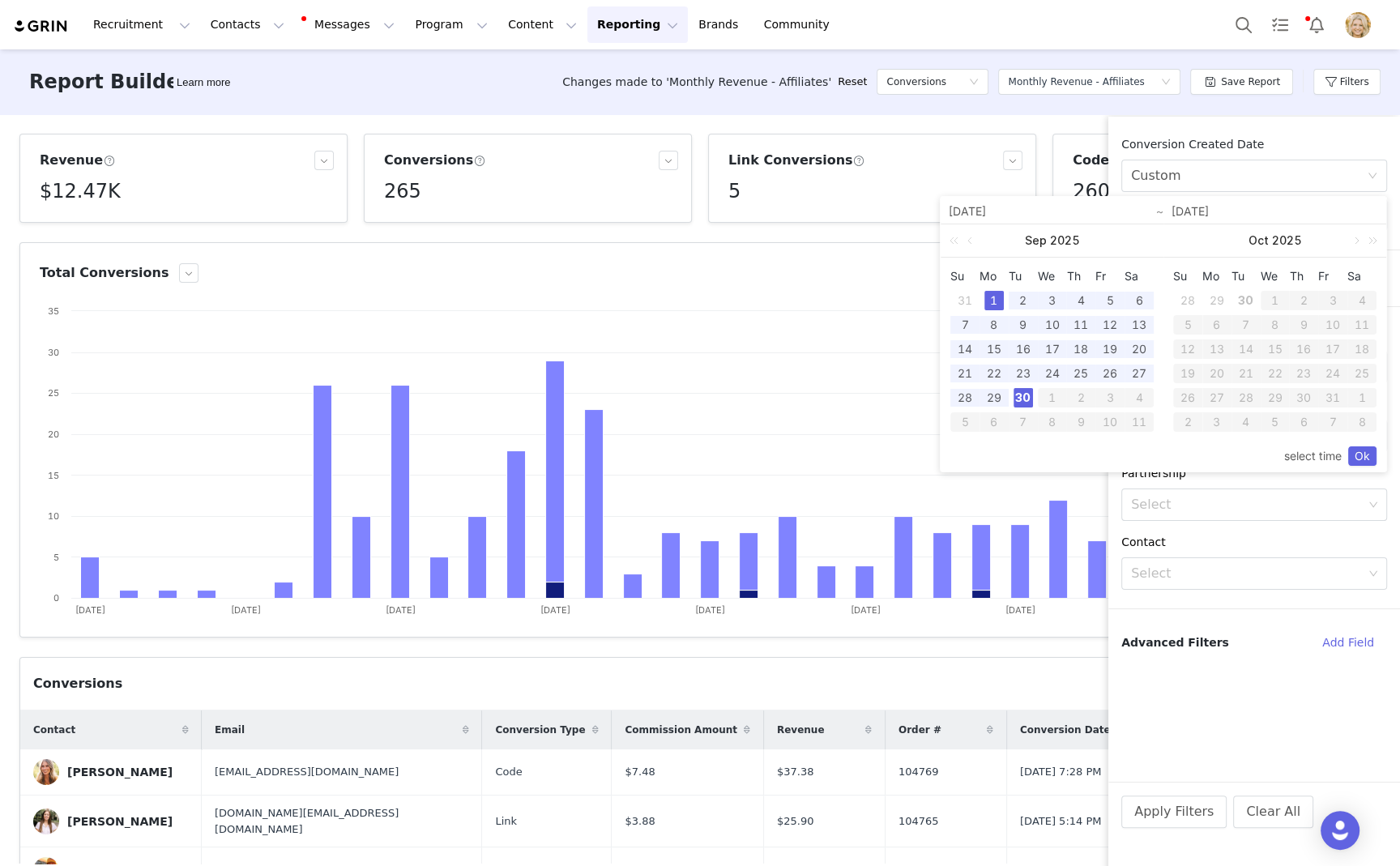
click at [1024, 396] on div "30" at bounding box center [1023, 397] width 19 height 19
click at [993, 298] on div "1" at bounding box center [993, 300] width 19 height 19
click at [1362, 455] on link "Ok" at bounding box center [1362, 455] width 28 height 19
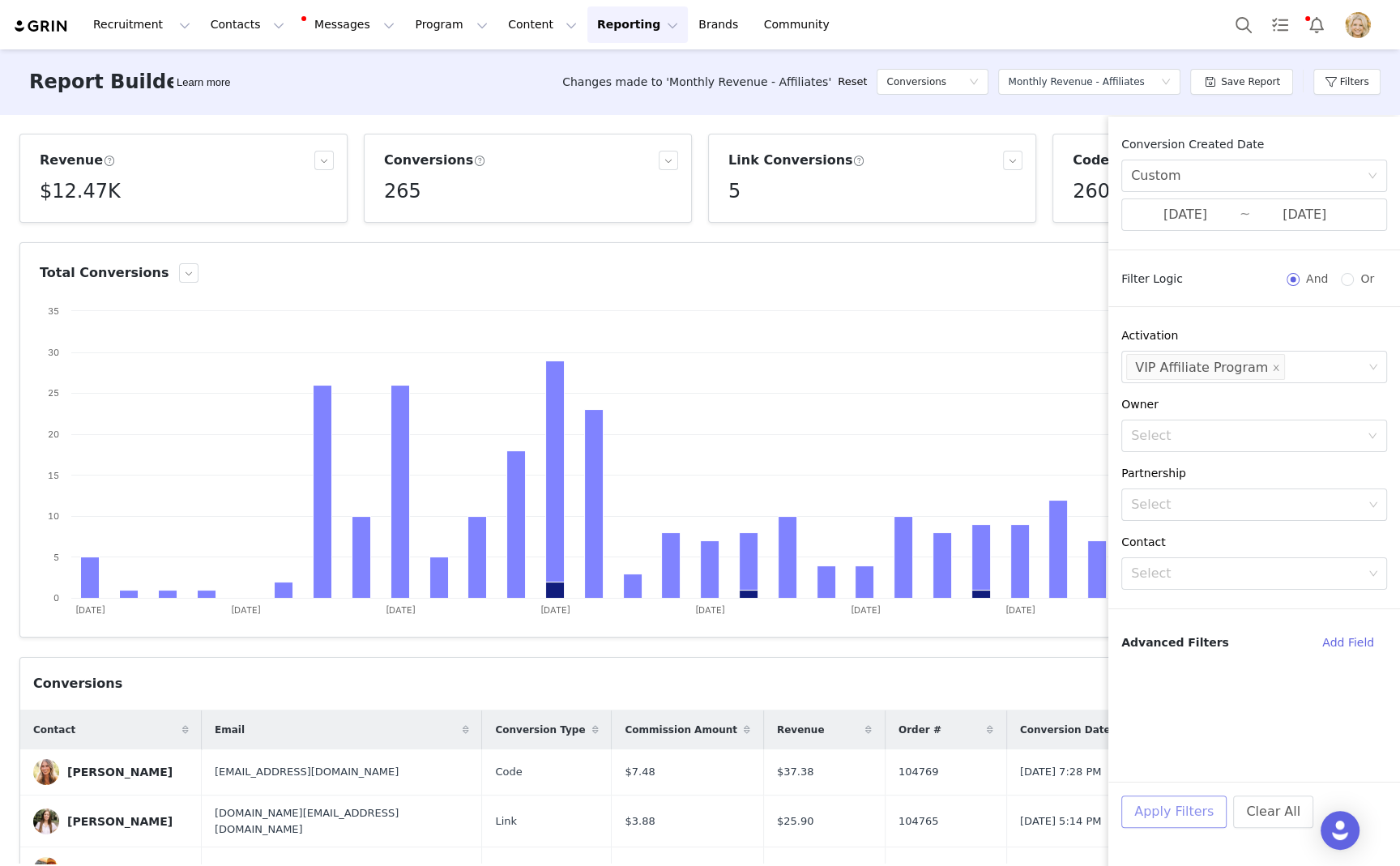
click at [1173, 804] on button "Apply Filters" at bounding box center [1173, 811] width 106 height 32
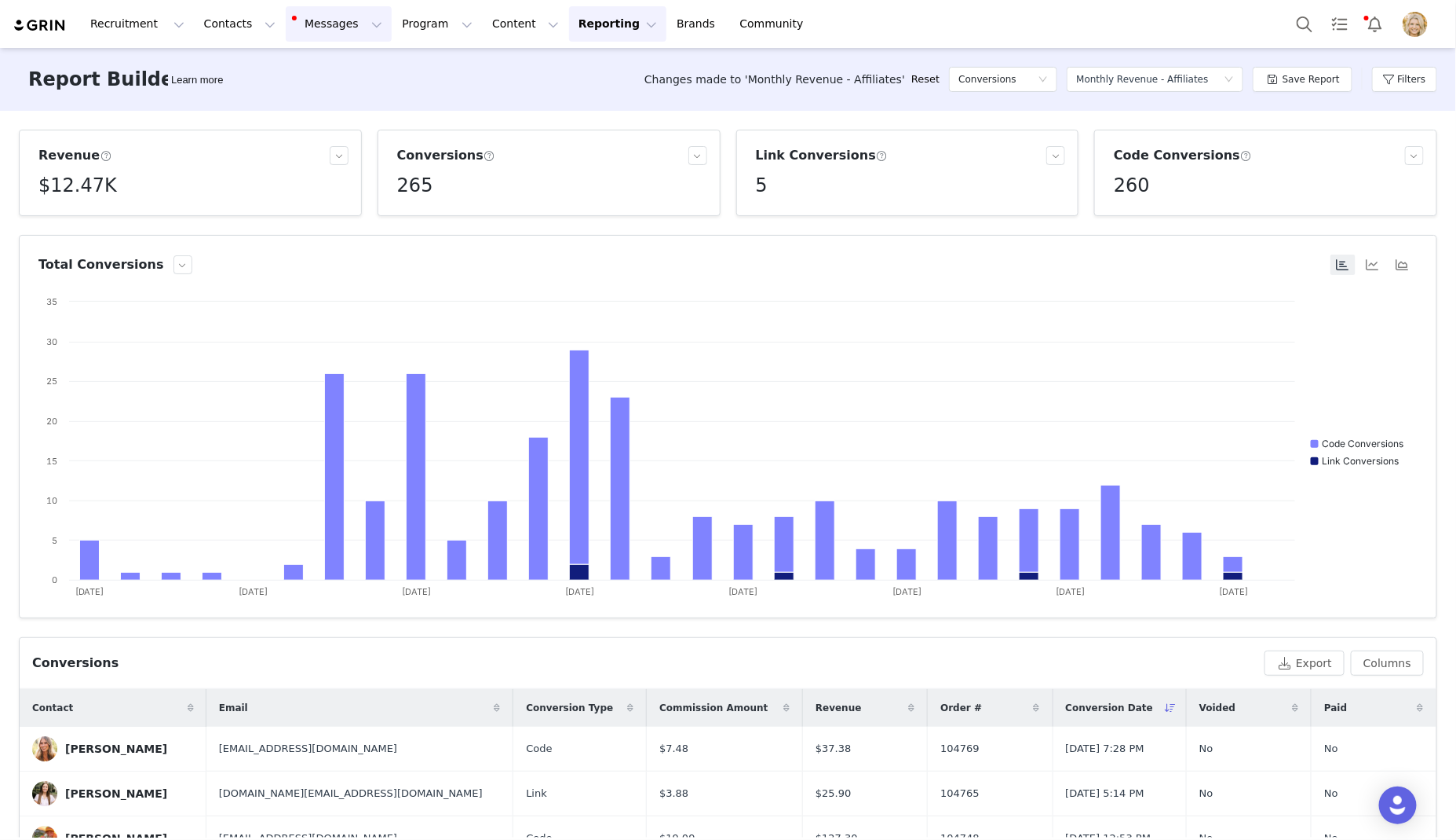
click at [316, 27] on button "Messages Messages" at bounding box center [339, 24] width 106 height 35
click at [205, 39] on button "Contacts Contacts" at bounding box center [240, 24] width 90 height 35
click at [225, 91] on p "Prospects" at bounding box center [222, 98] width 52 height 16
